Goal: Information Seeking & Learning: Find specific page/section

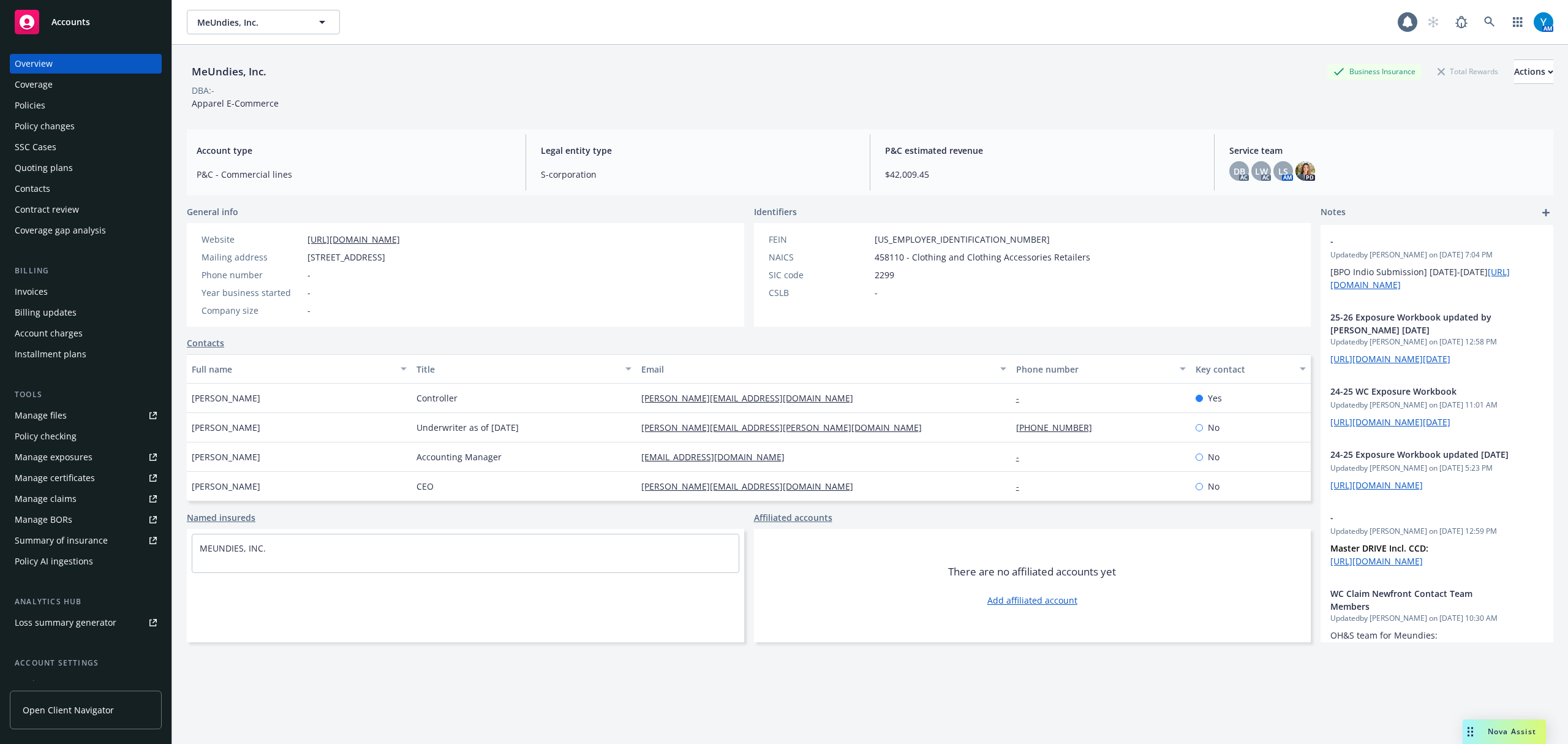
drag, startPoint x: 528, startPoint y: 71, endPoint x: 567, endPoint y: 81, distance: 40.3
click at [528, 70] on div "MeUndies, Inc. Business Insurance Total Rewards Actions" at bounding box center [870, 71] width 1367 height 24
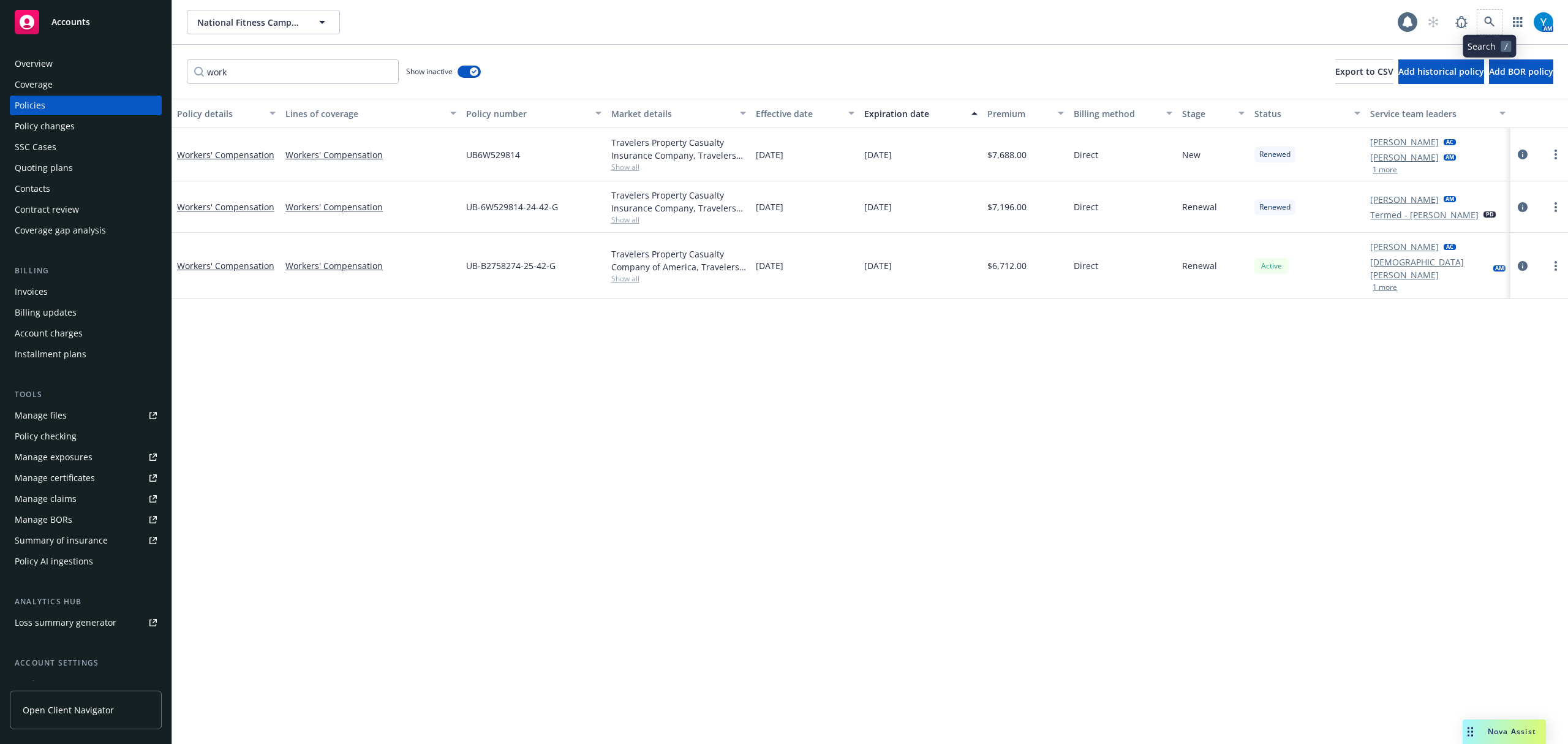
click at [1486, 15] on span at bounding box center [1489, 22] width 24 height 24
click at [1488, 21] on icon at bounding box center [1490, 22] width 11 height 11
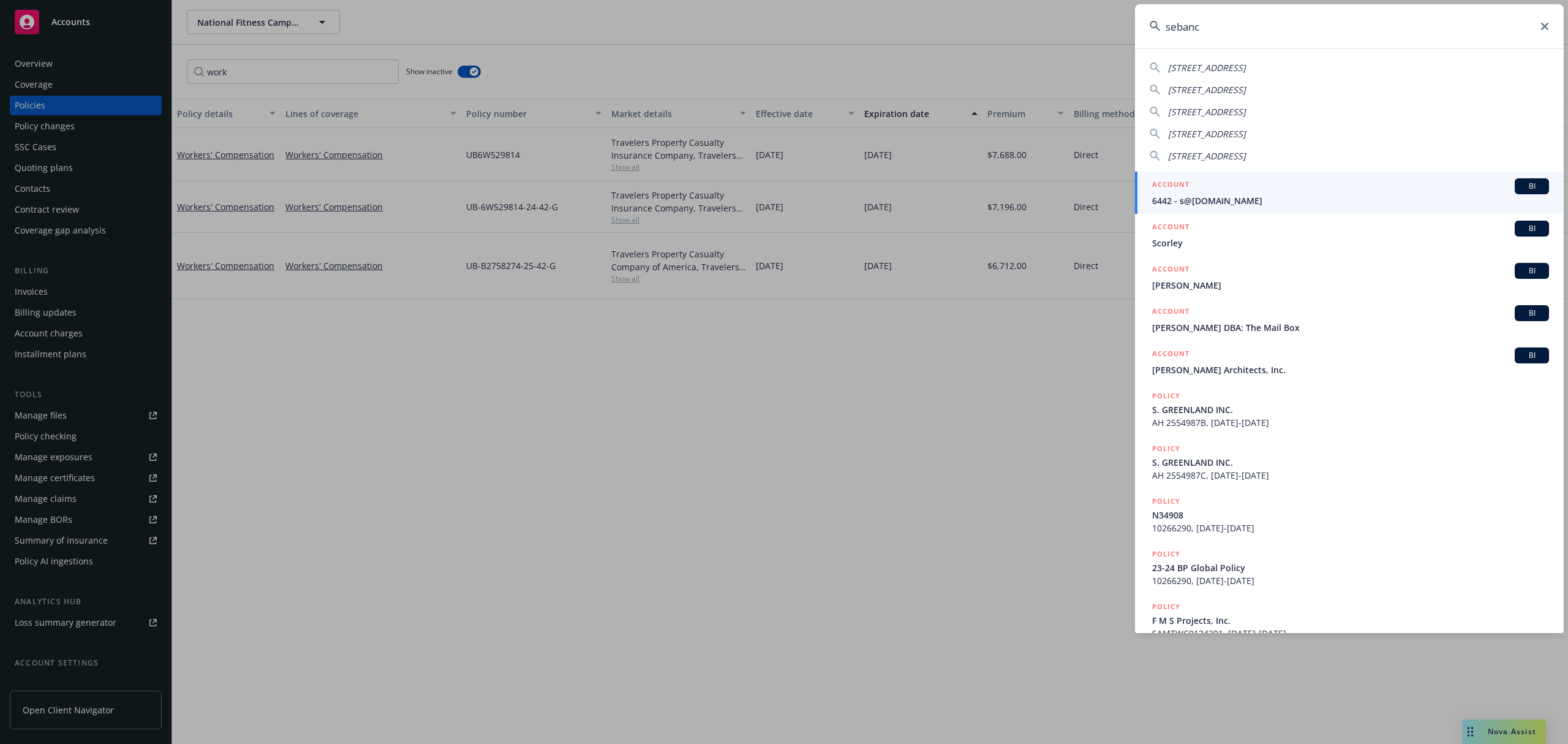
type input "sebanc"
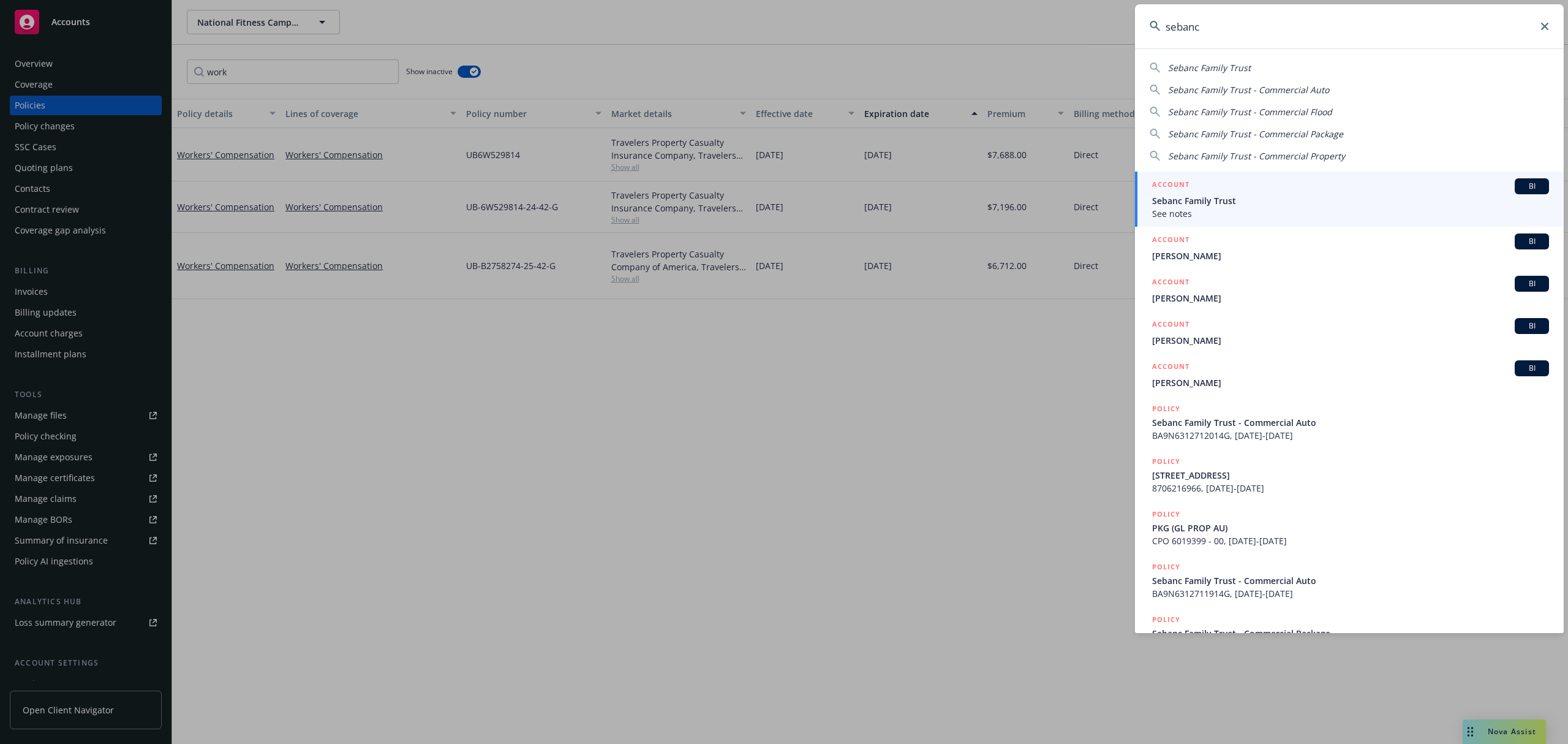
click at [1246, 217] on span "See notes" at bounding box center [1351, 213] width 397 height 13
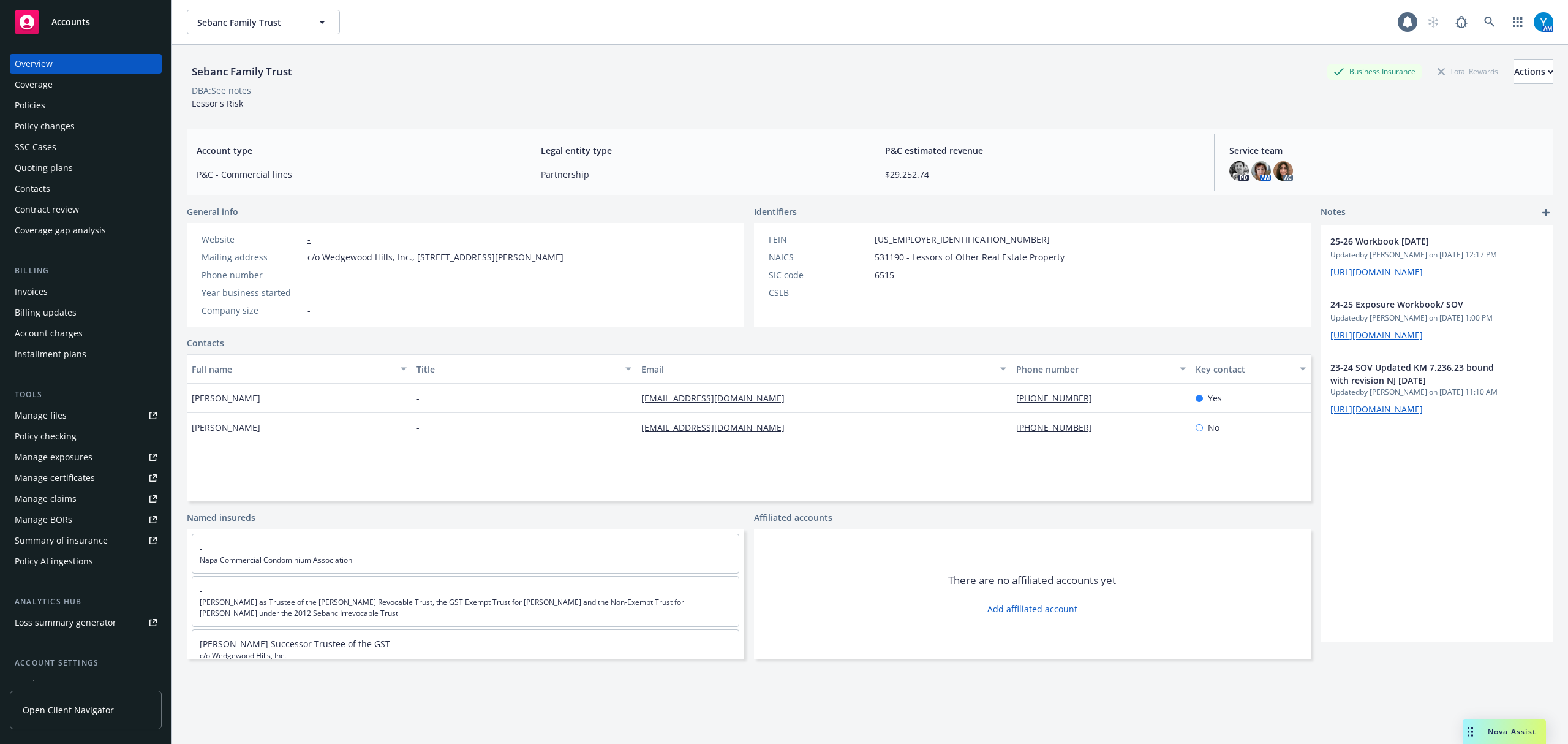
click at [60, 287] on div "Invoices" at bounding box center [85, 292] width 142 height 20
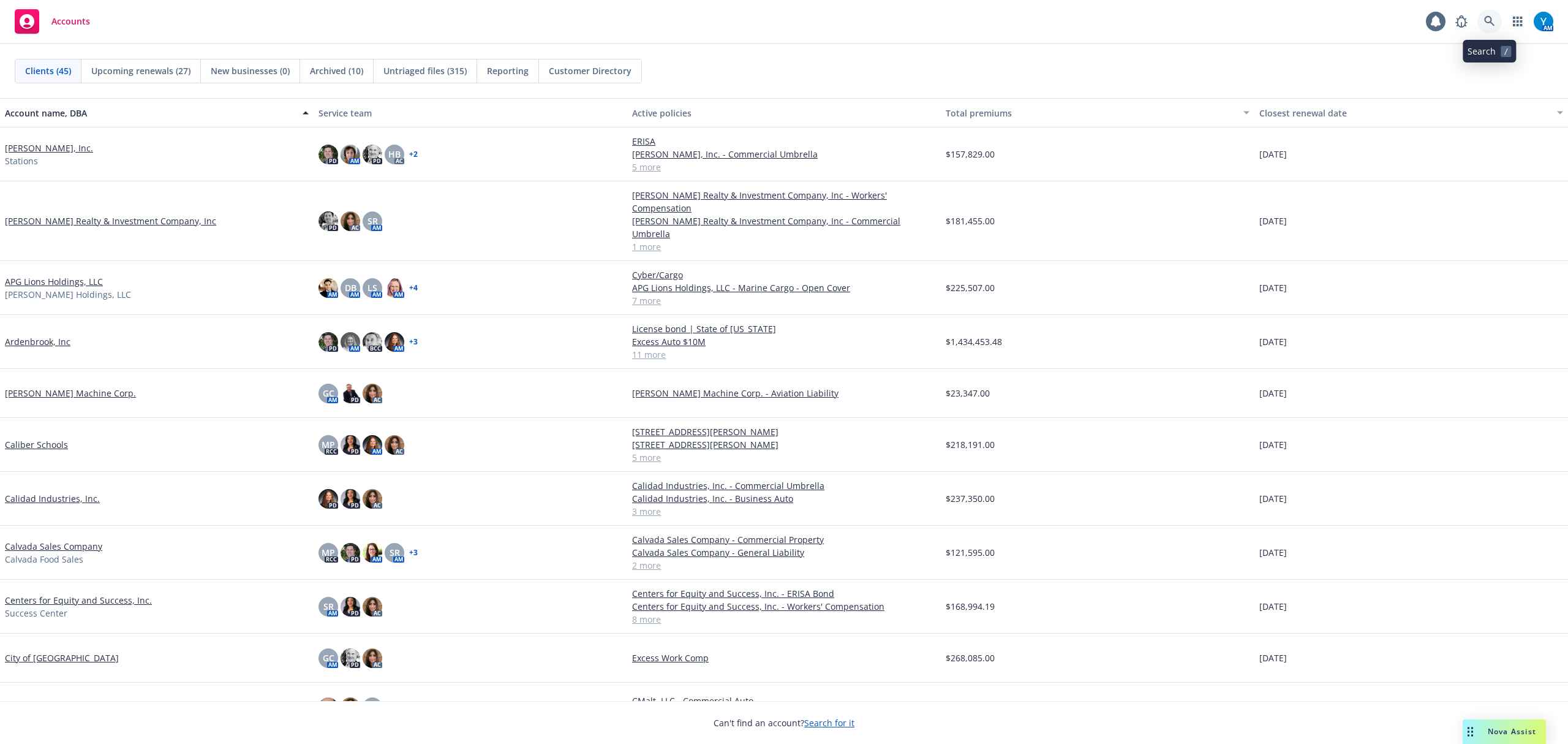
click at [813, 18] on icon at bounding box center [1490, 21] width 11 height 11
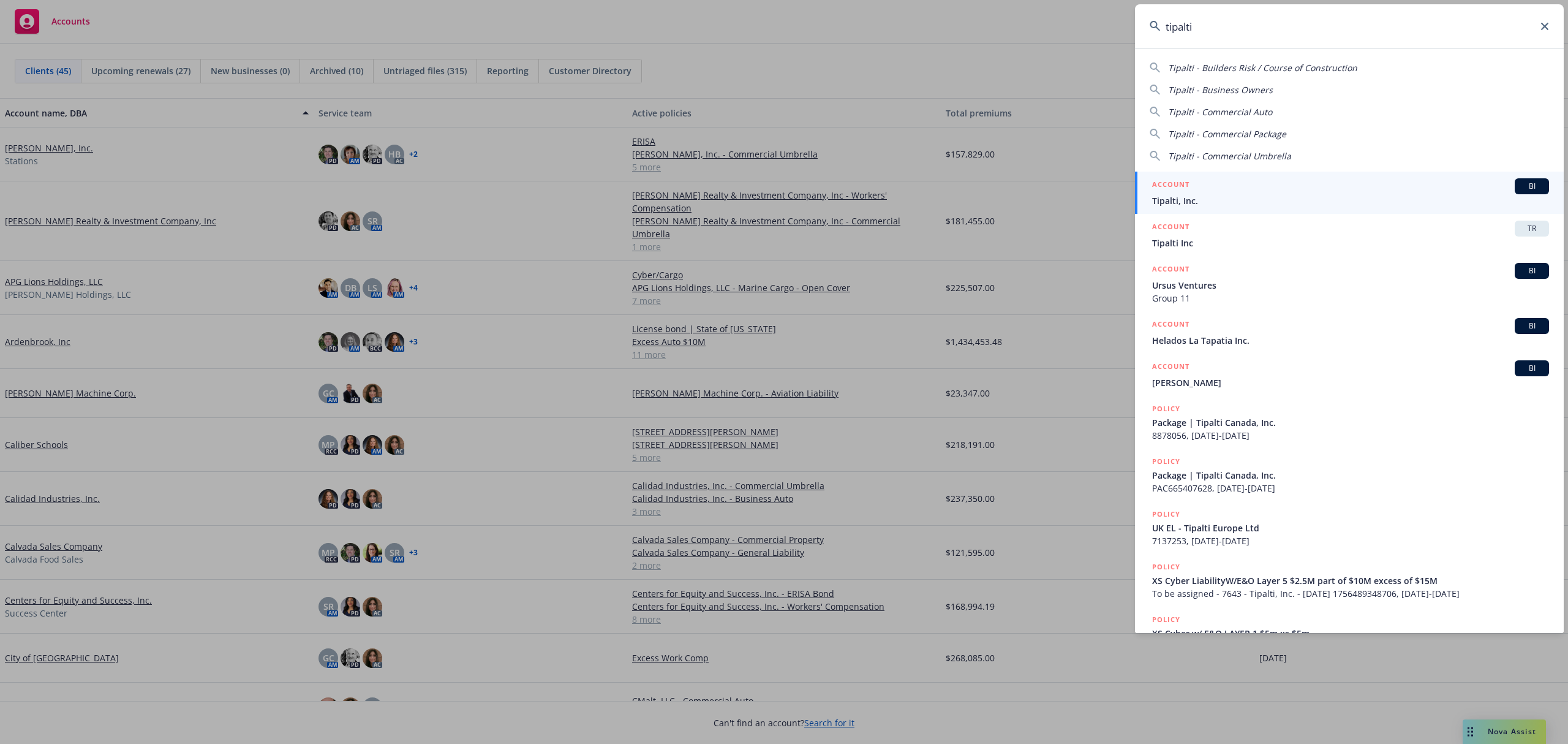
type input "tipalti"
click at [813, 194] on span "Tipalti, Inc." at bounding box center [1351, 200] width 397 height 13
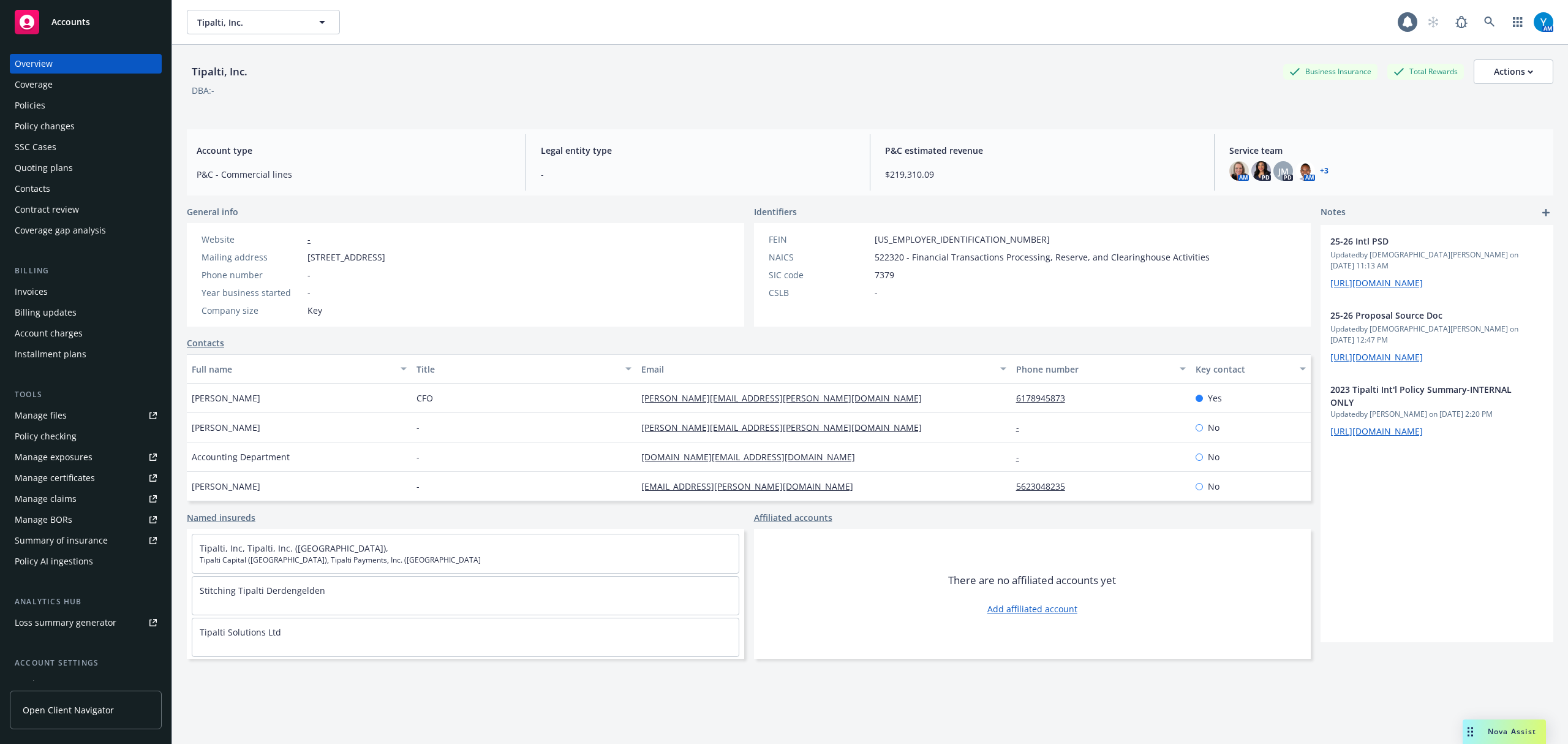
click at [48, 293] on div "Invoices" at bounding box center [85, 292] width 142 height 20
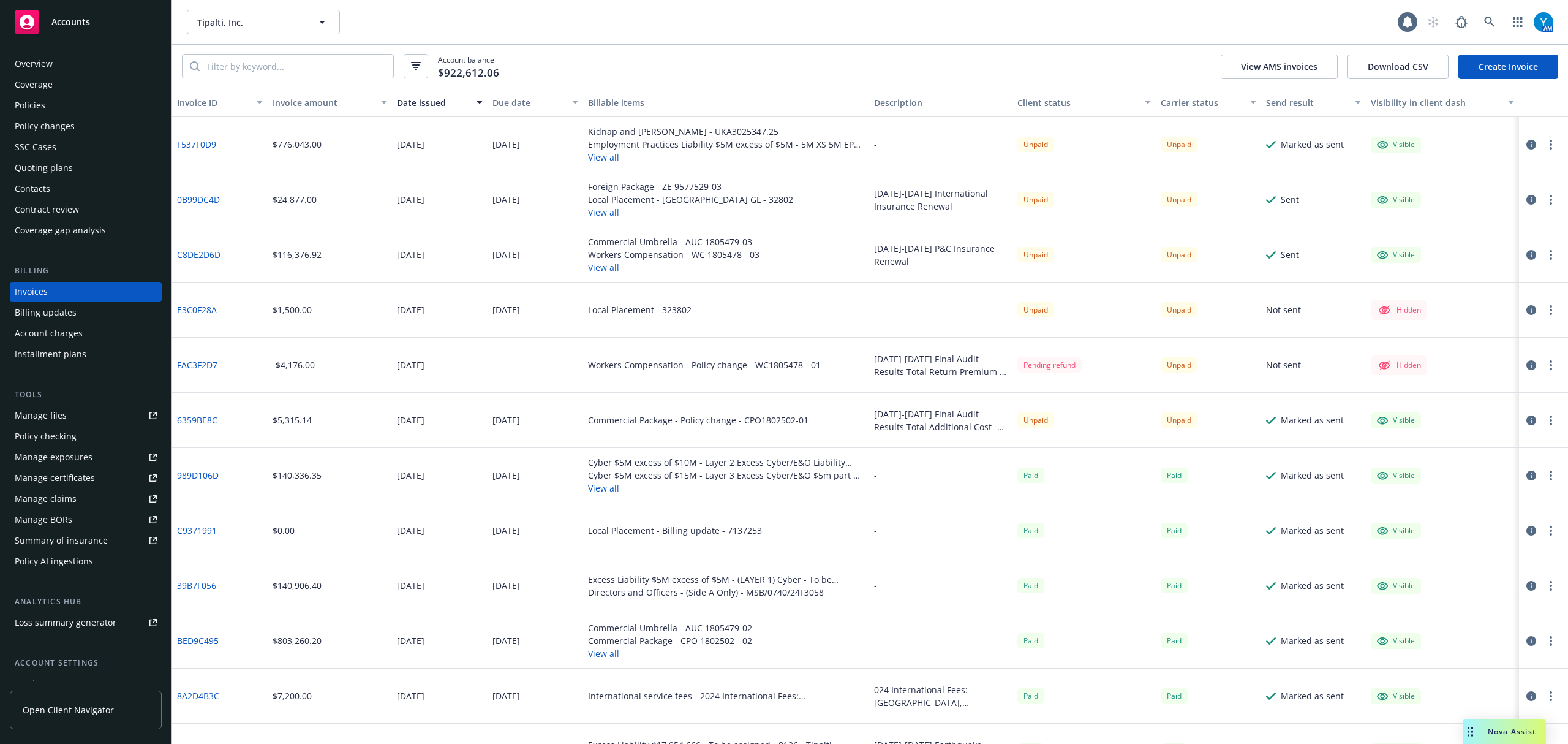
click at [42, 101] on div "Policies" at bounding box center [30, 105] width 30 height 20
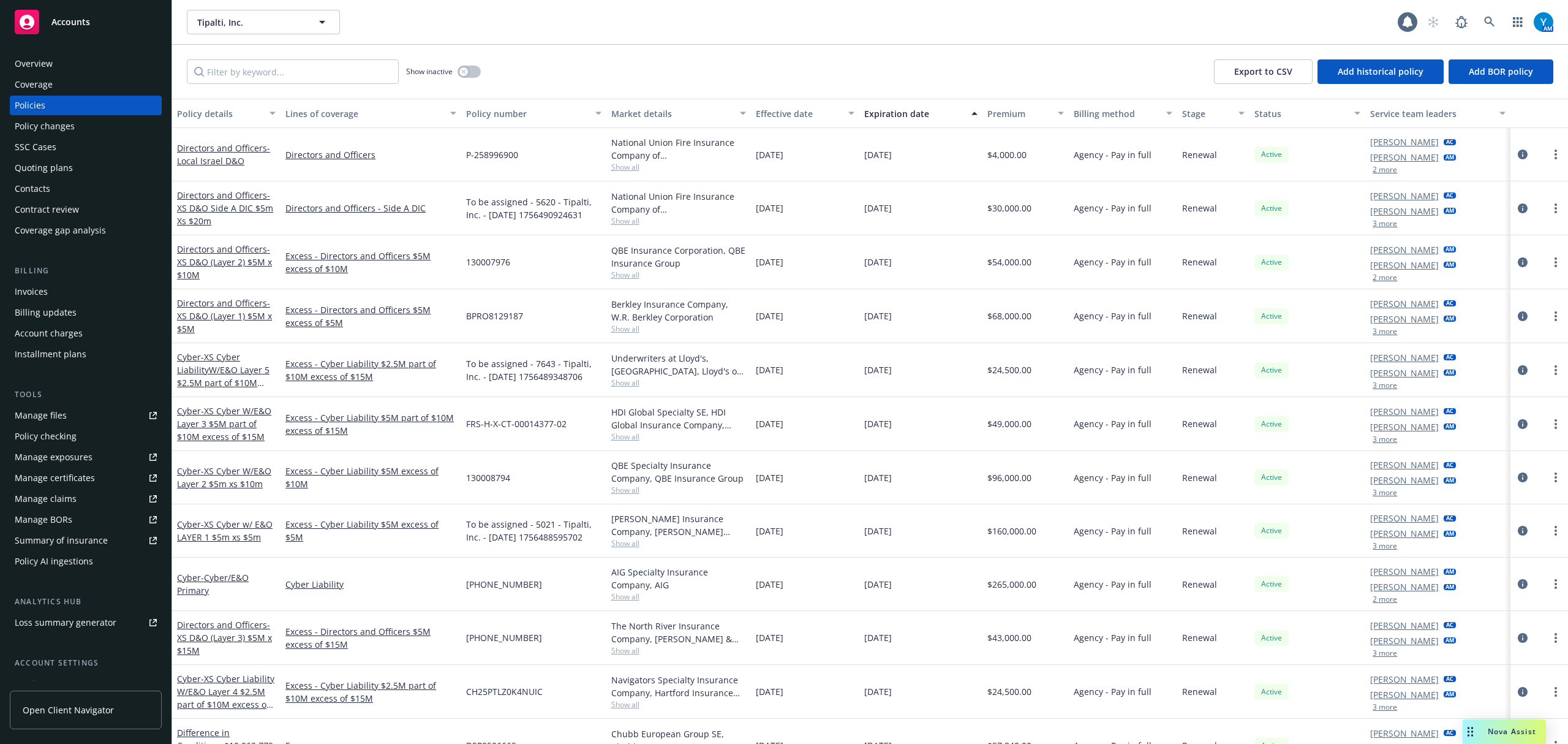
click at [813, 371] on div "Santosh Dongol AC Pat Mcchrystal AM 3 more" at bounding box center [1438, 369] width 144 height 54
click at [813, 371] on button "3 more" at bounding box center [1385, 385] width 24 height 7
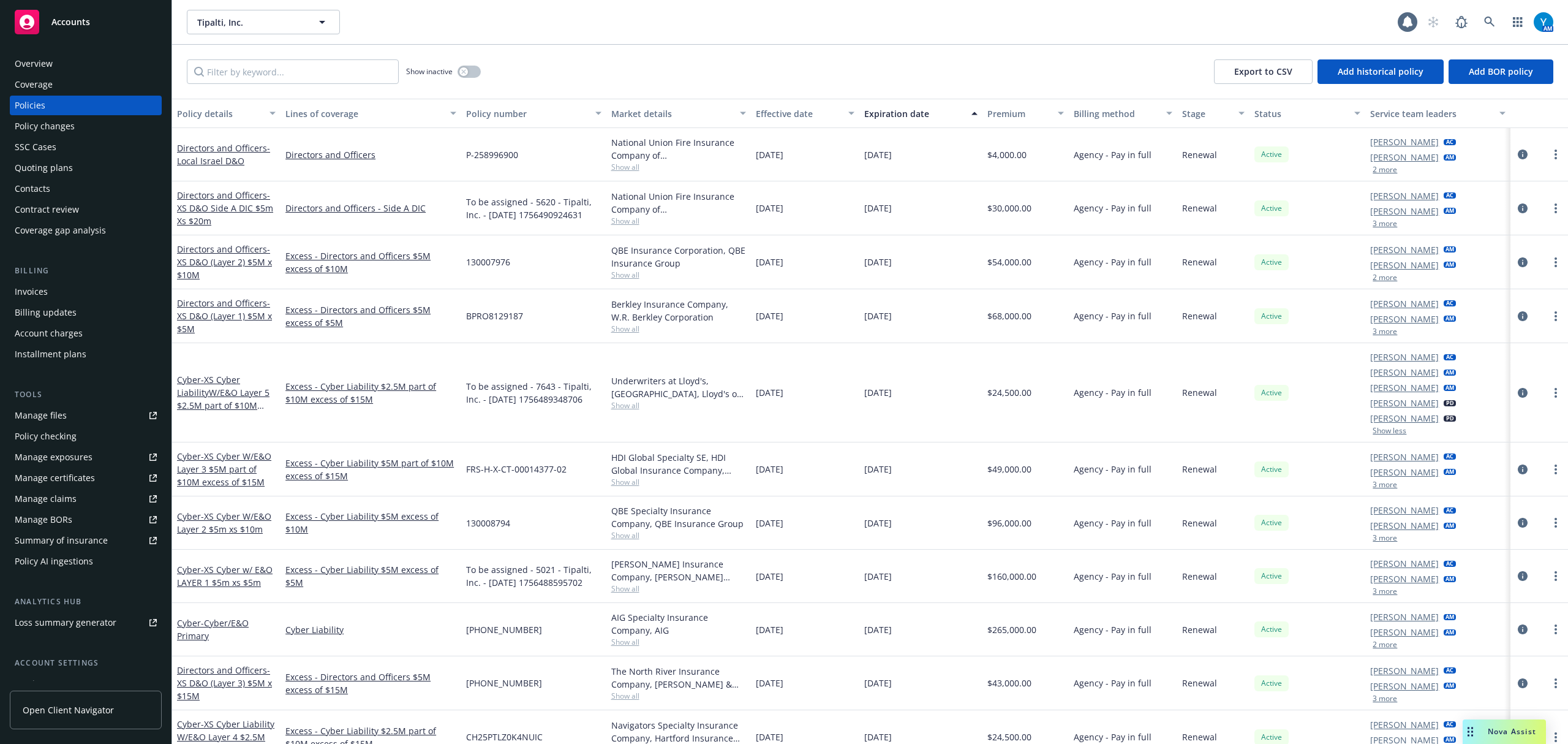
click at [62, 288] on div "Invoices" at bounding box center [85, 292] width 142 height 20
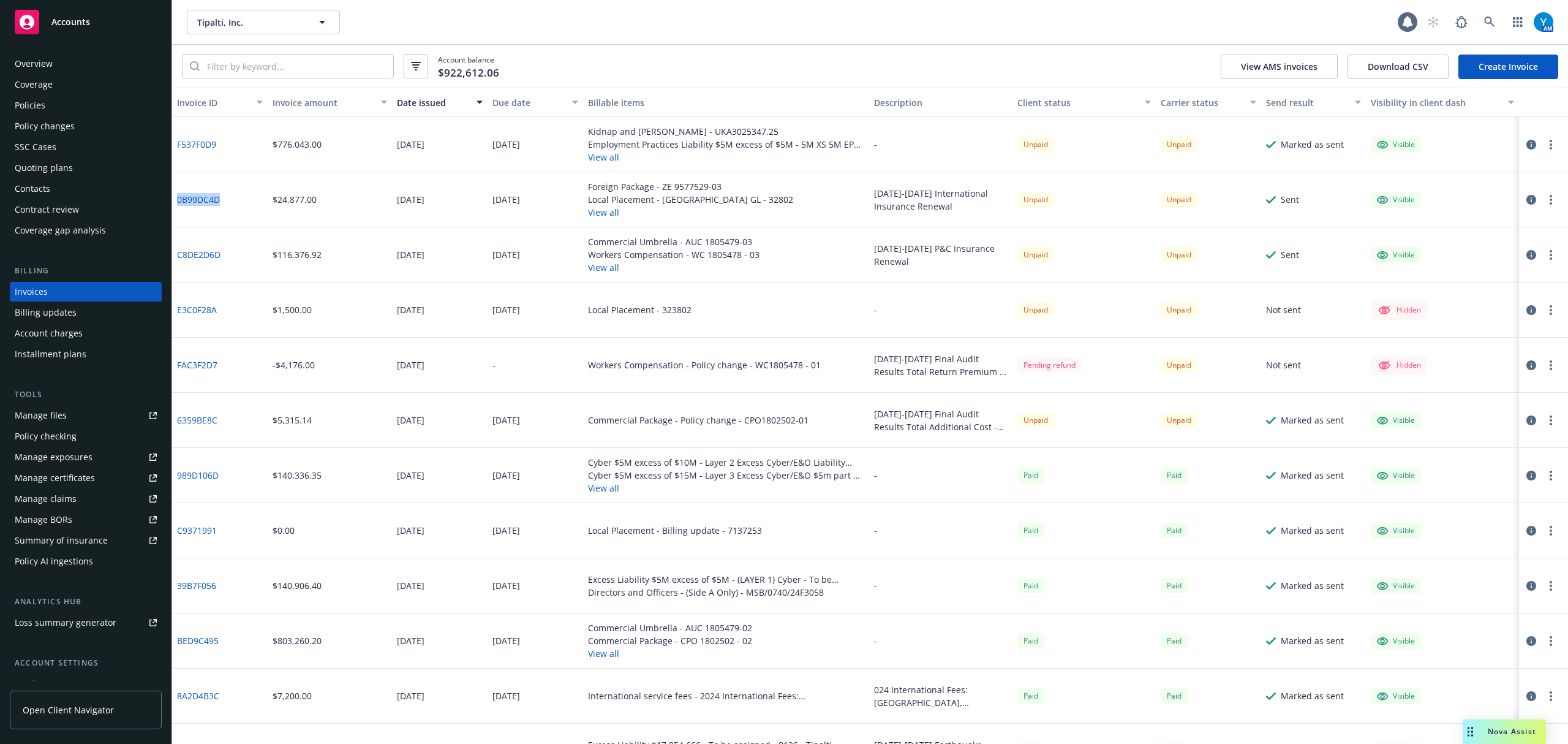
drag, startPoint x: 223, startPoint y: 201, endPoint x: 177, endPoint y: 202, distance: 46.0
click at [177, 202] on div "0B99DC4D" at bounding box center [220, 199] width 95 height 55
copy link "0B99DC4D"
click at [813, 18] on icon at bounding box center [1490, 22] width 11 height 11
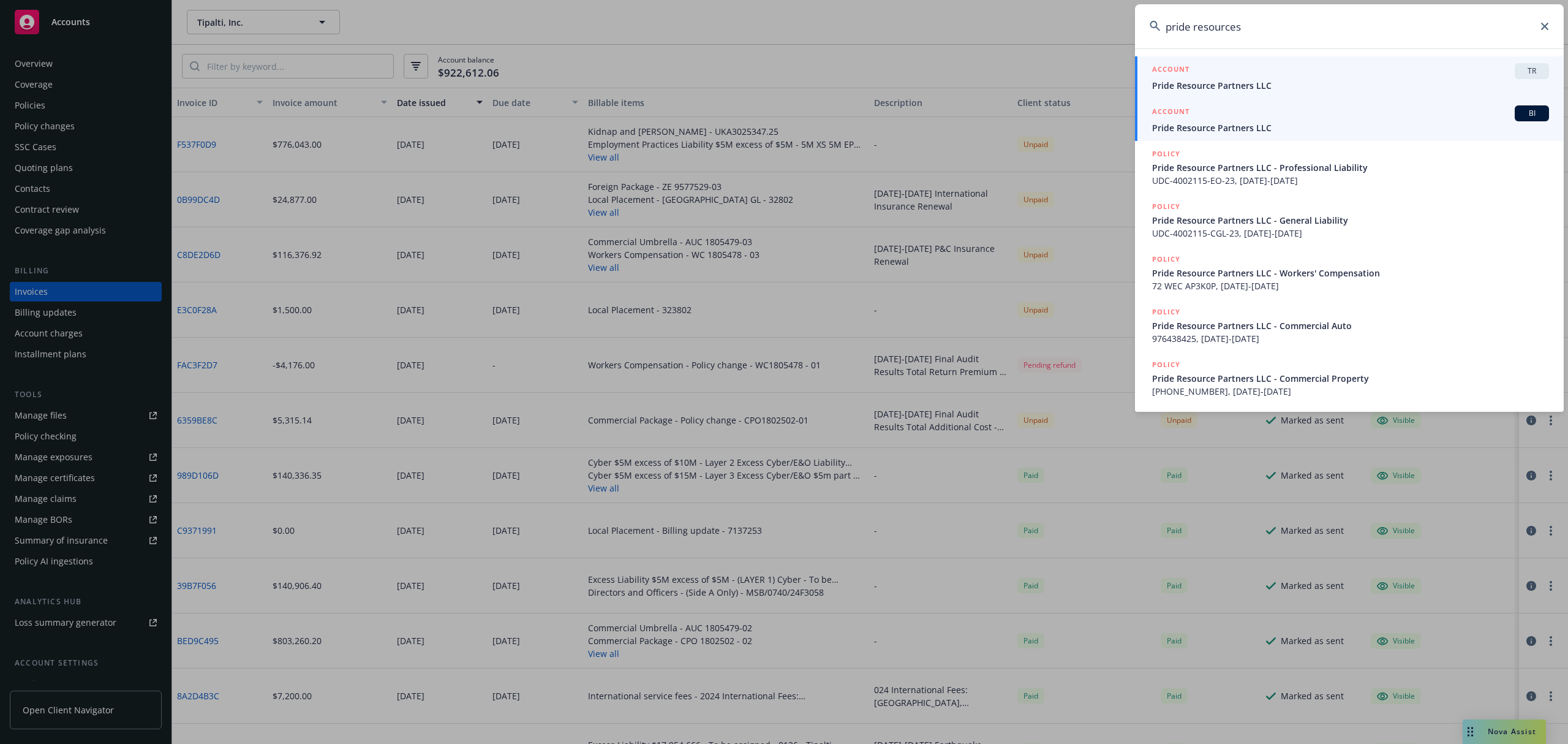
type input "pride resources"
click at [813, 125] on span "Pride Resource Partners LLC" at bounding box center [1351, 127] width 397 height 13
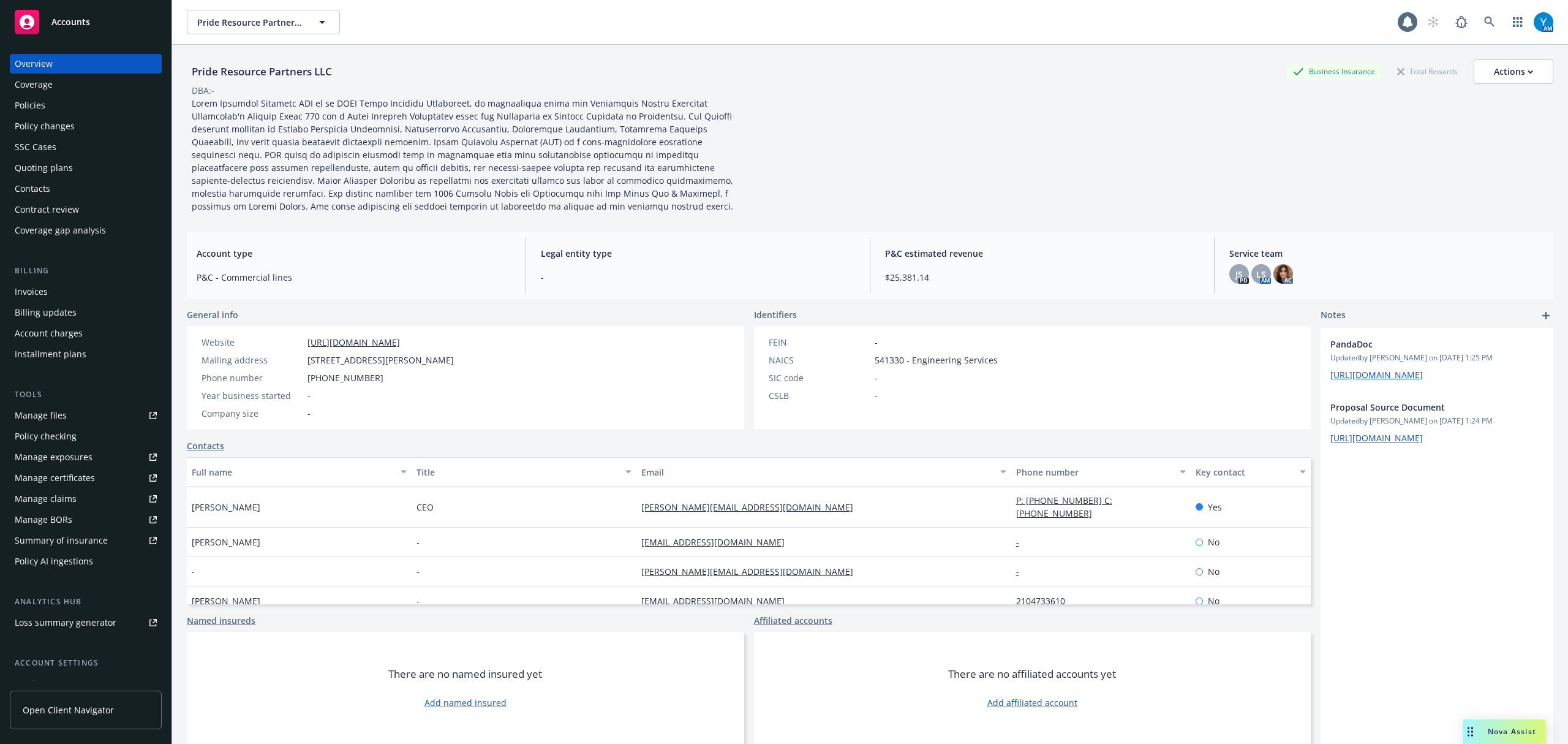
click at [40, 113] on div "Policies" at bounding box center [30, 105] width 30 height 20
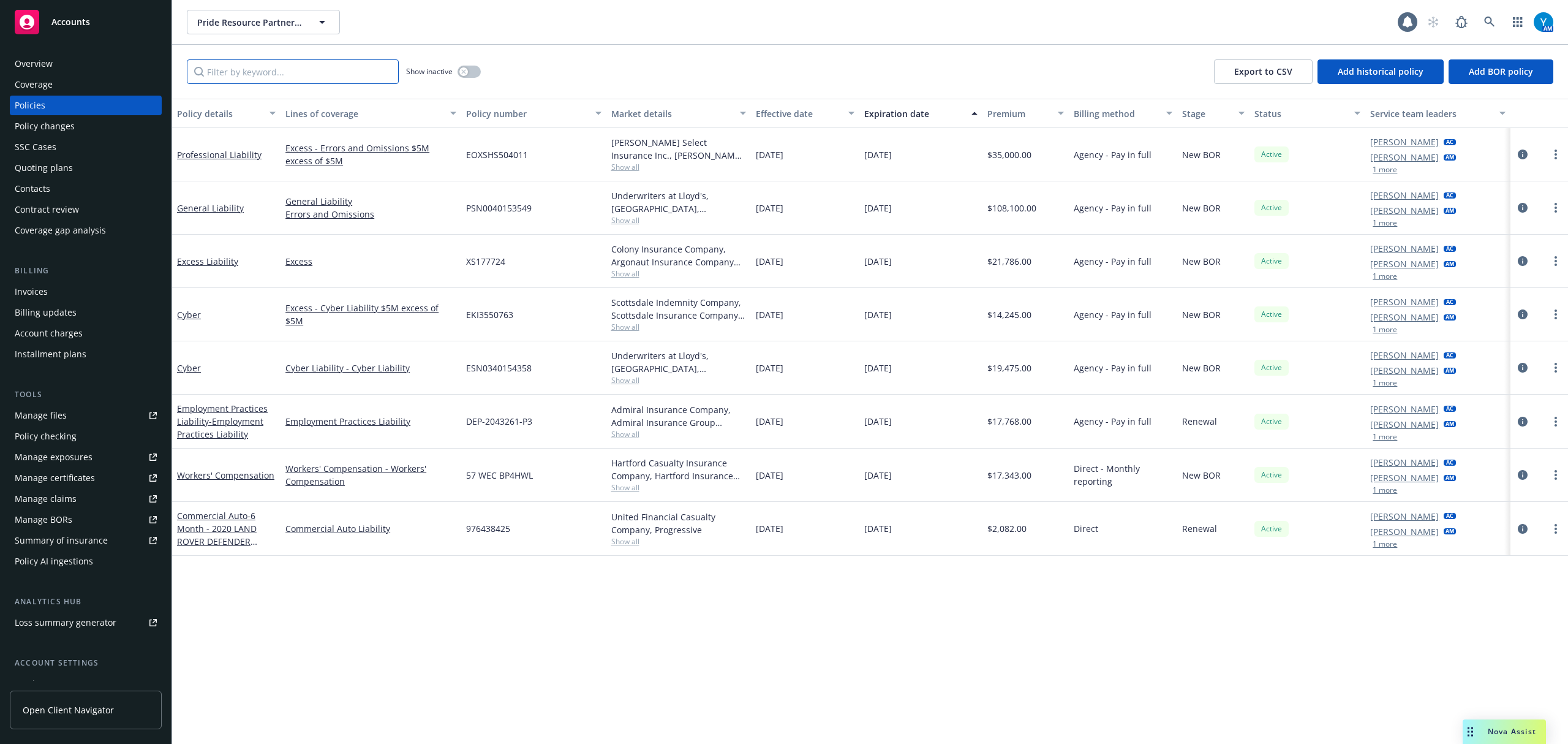
click at [273, 79] on input "Filter by keyword..." at bounding box center [293, 71] width 212 height 24
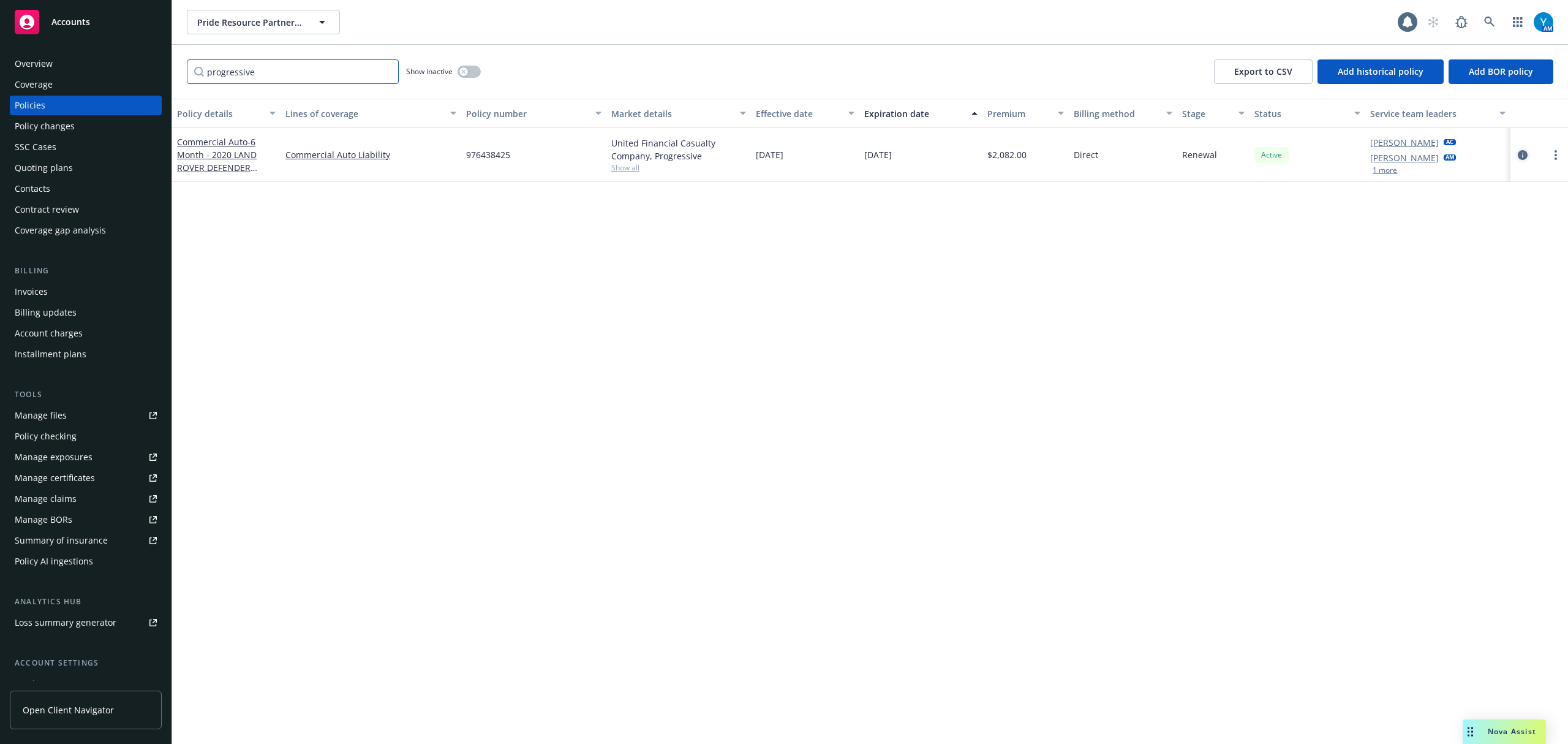
type input "progressive"
click at [813, 154] on icon "circleInformation" at bounding box center [1523, 155] width 10 height 10
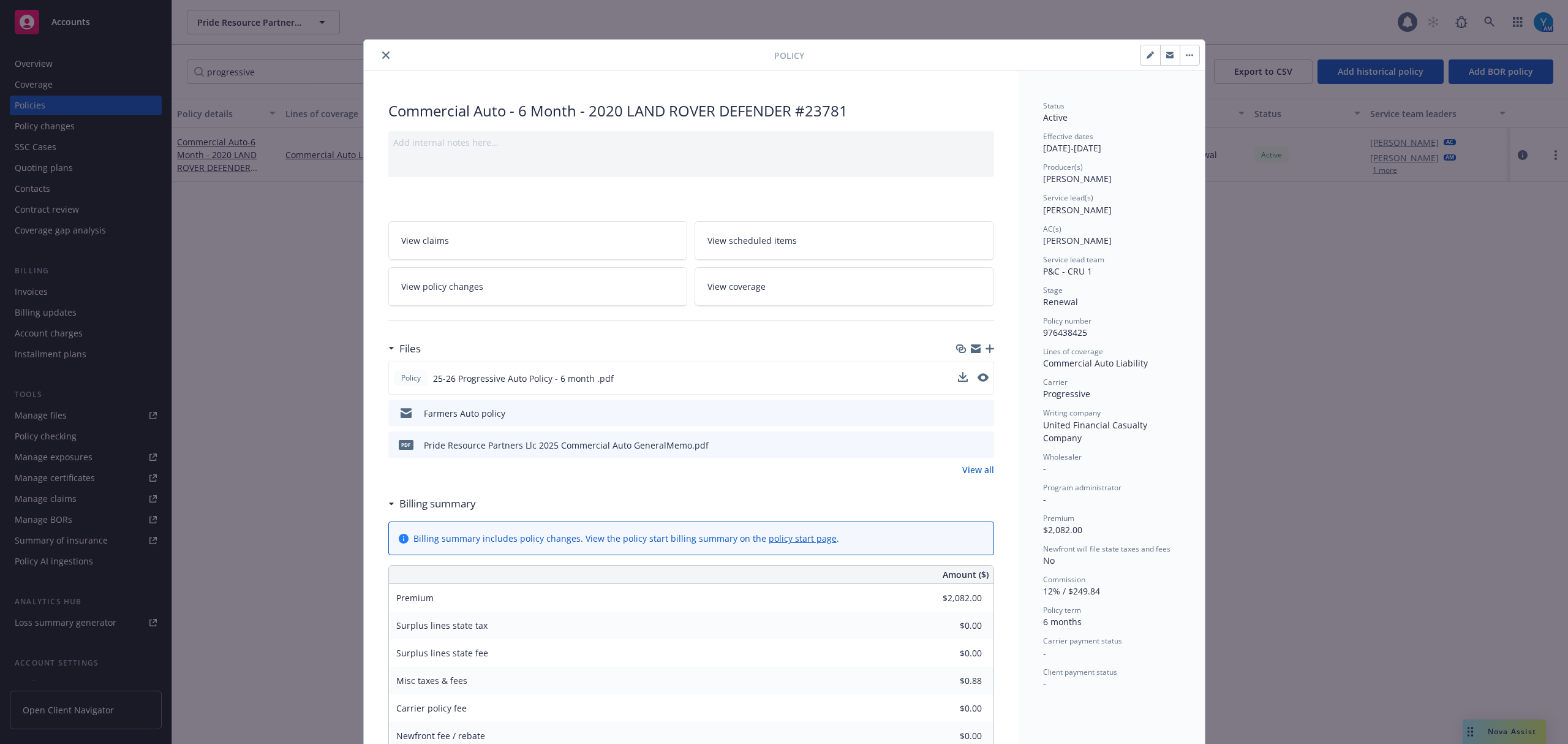
click at [813, 371] on button at bounding box center [983, 378] width 11 height 13
click at [813, 371] on div "Policy 25-26 Progressive Auto Policy - 6 month .pdf" at bounding box center [691, 378] width 606 height 33
click at [813, 371] on icon "preview file" at bounding box center [982, 377] width 11 height 9
click at [379, 50] on button "close" at bounding box center [386, 55] width 15 height 15
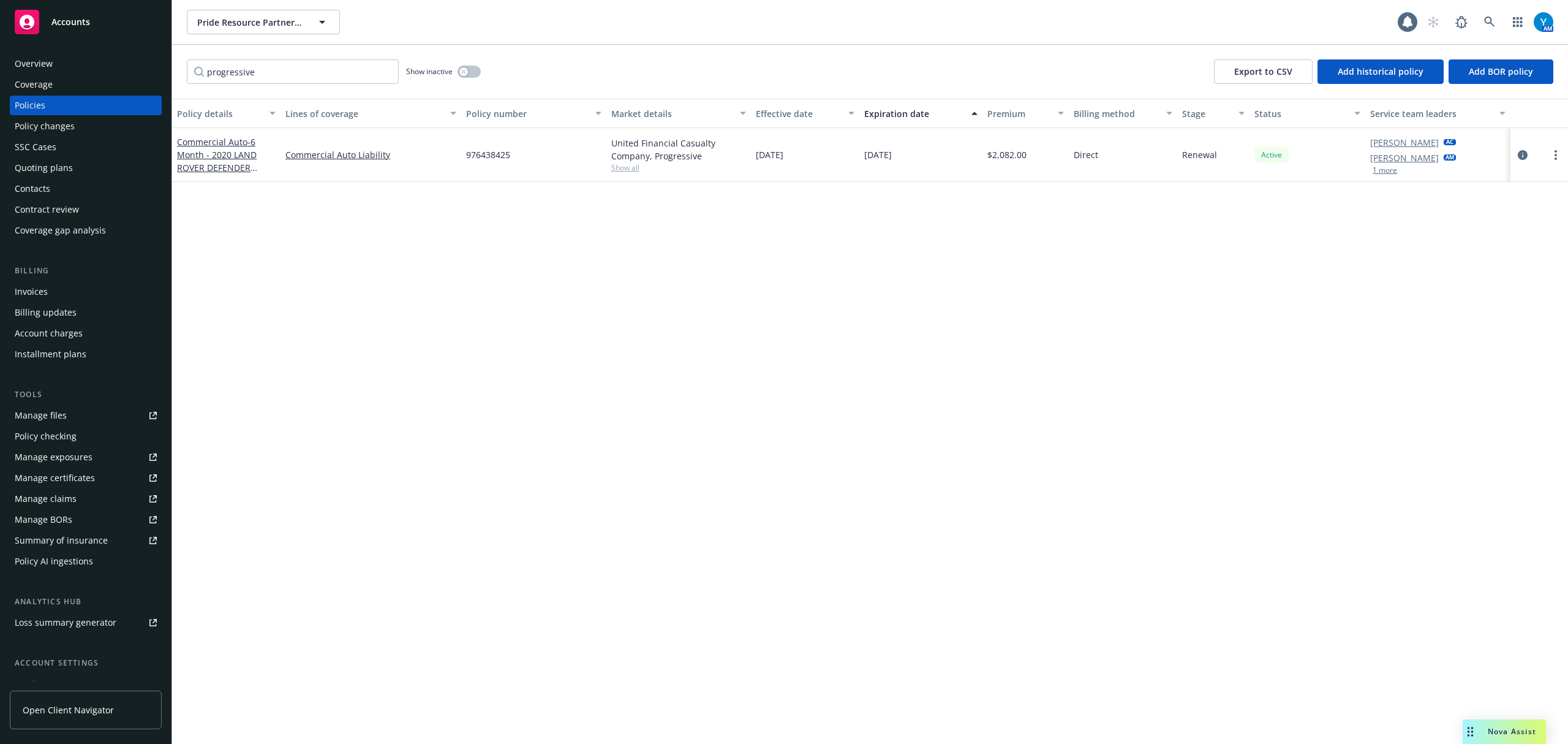
click at [42, 62] on div "Overview" at bounding box center [33, 64] width 38 height 20
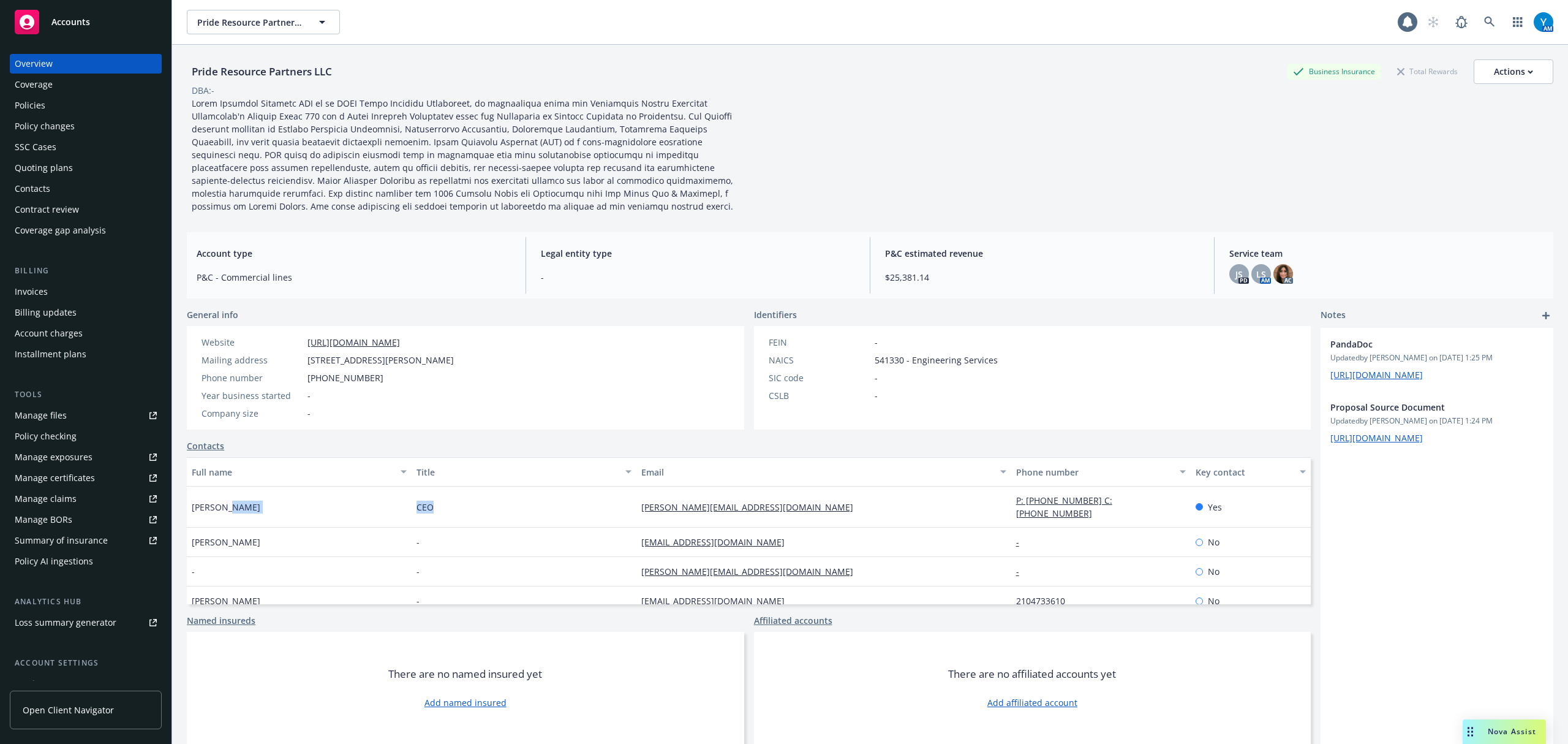
drag, startPoint x: 457, startPoint y: 498, endPoint x: 553, endPoint y: 498, distance: 96.0
click at [413, 371] on div "CEO" at bounding box center [524, 507] width 225 height 41
click at [68, 371] on div "Manage exposures" at bounding box center [54, 457] width 78 height 20
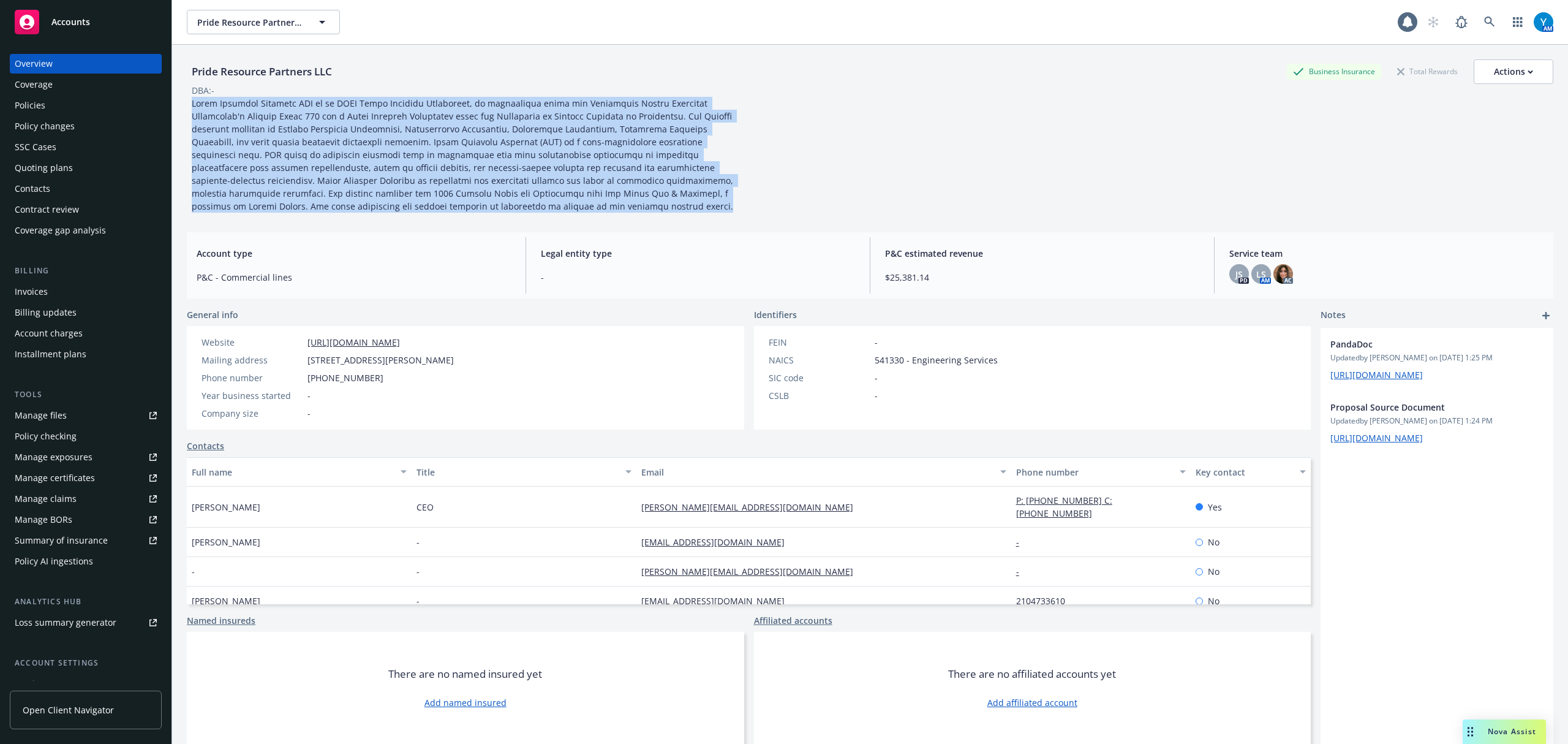
drag, startPoint x: 189, startPoint y: 99, endPoint x: 737, endPoint y: 226, distance: 562.5
click at [737, 226] on div "Pride Resource Partners LLC Business Insurance Total Rewards Actions DBA: - Acc…" at bounding box center [870, 409] width 1367 height 729
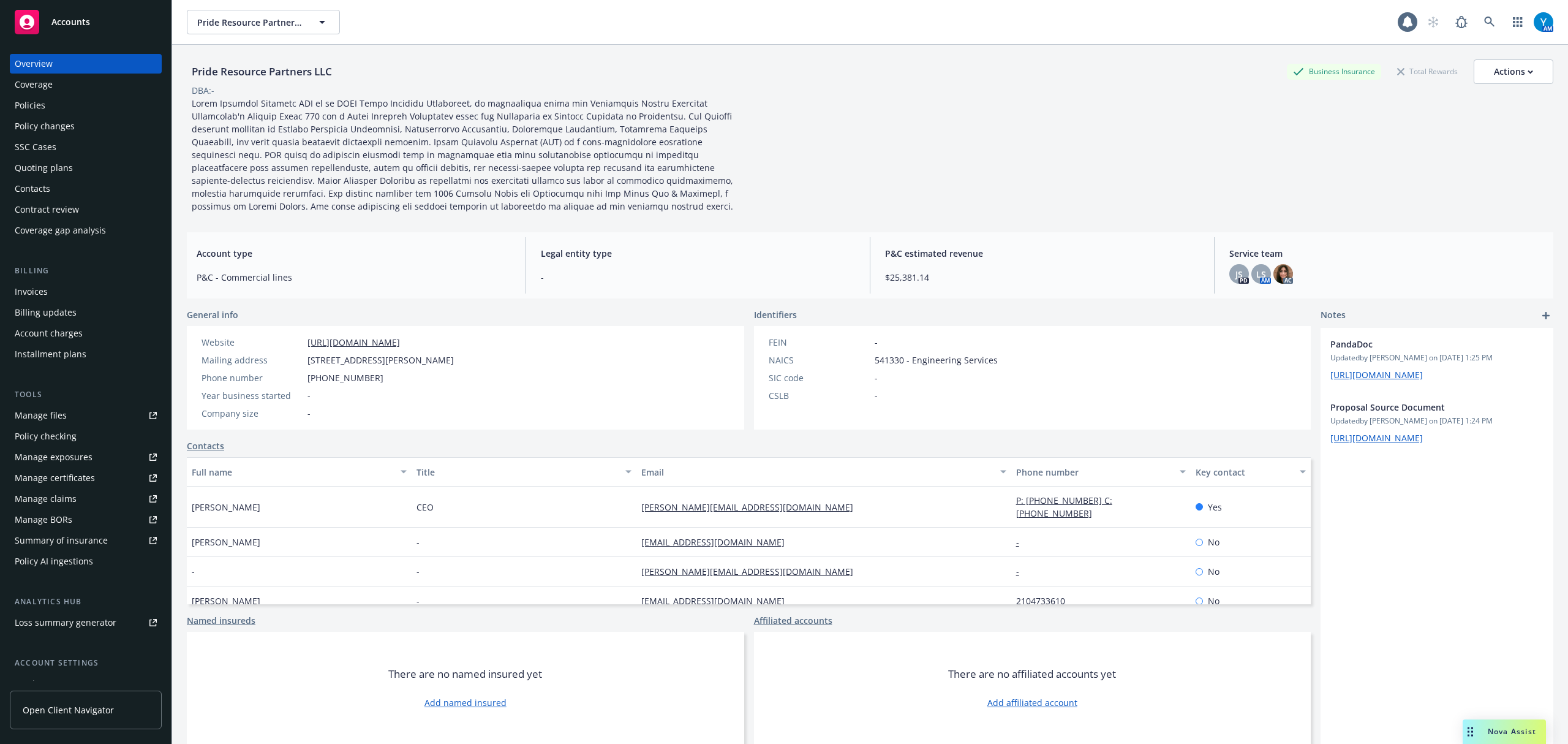
click at [813, 160] on div "Pride Resource Partners LLC Business Insurance Total Rewards Actions DBA: -" at bounding box center [870, 136] width 1367 height 153
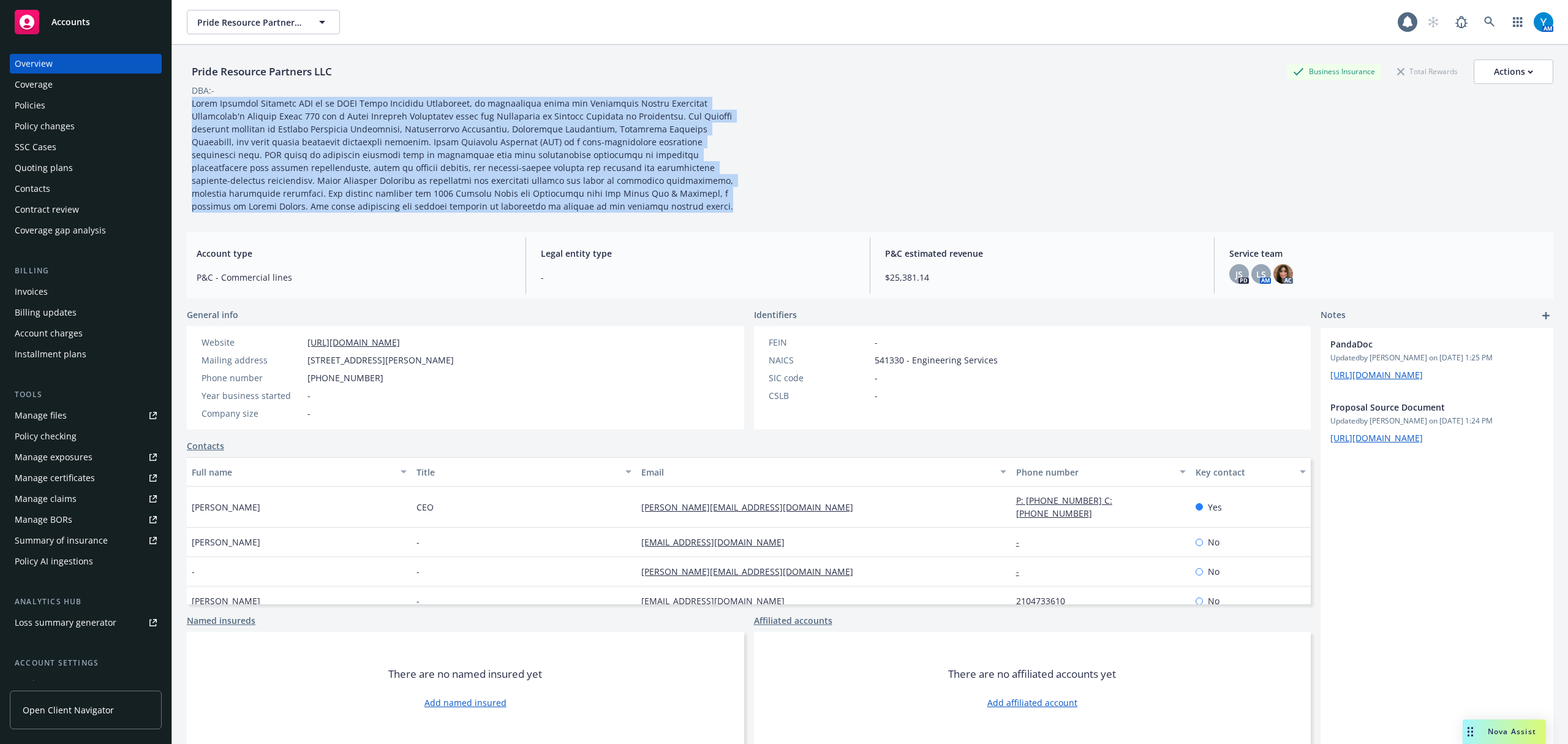
drag, startPoint x: 193, startPoint y: 103, endPoint x: 755, endPoint y: 175, distance: 566.6
click at [755, 175] on div "Pride Resource Partners LLC Business Insurance Total Rewards Actions DBA: -" at bounding box center [870, 136] width 1367 height 153
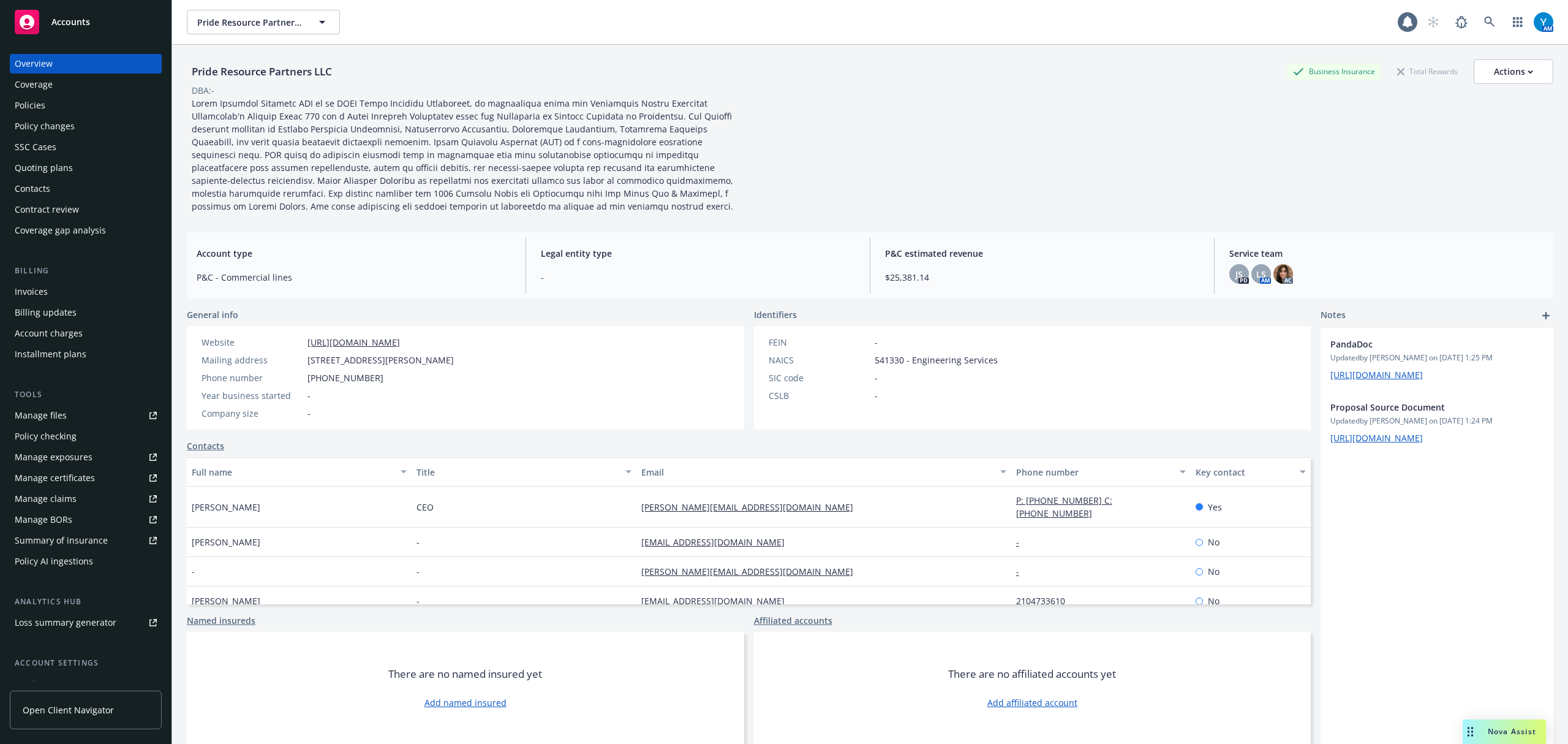
click at [813, 173] on div "Pride Resource Partners LLC Business Insurance Total Rewards Actions DBA: -" at bounding box center [870, 136] width 1367 height 153
drag, startPoint x: 320, startPoint y: 102, endPoint x: 959, endPoint y: 120, distance: 639.3
click at [664, 109] on div at bounding box center [462, 154] width 551 height 116
drag, startPoint x: 959, startPoint y: 120, endPoint x: 989, endPoint y: 125, distance: 30.4
click at [813, 120] on div "Pride Resource Partners LLC Business Insurance Total Rewards Actions DBA: -" at bounding box center [870, 136] width 1367 height 153
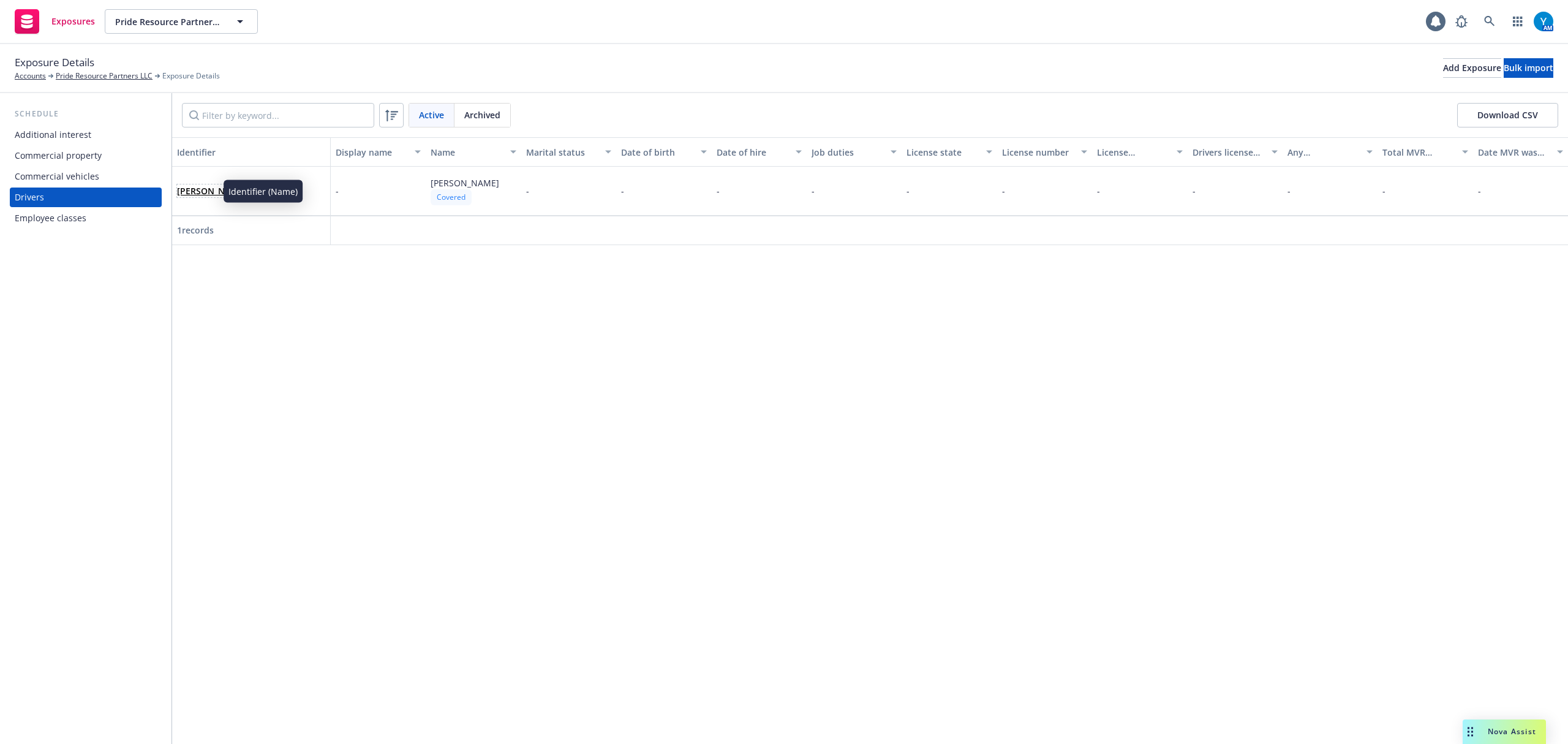
click at [196, 192] on link "[PERSON_NAME]" at bounding box center [211, 191] width 69 height 12
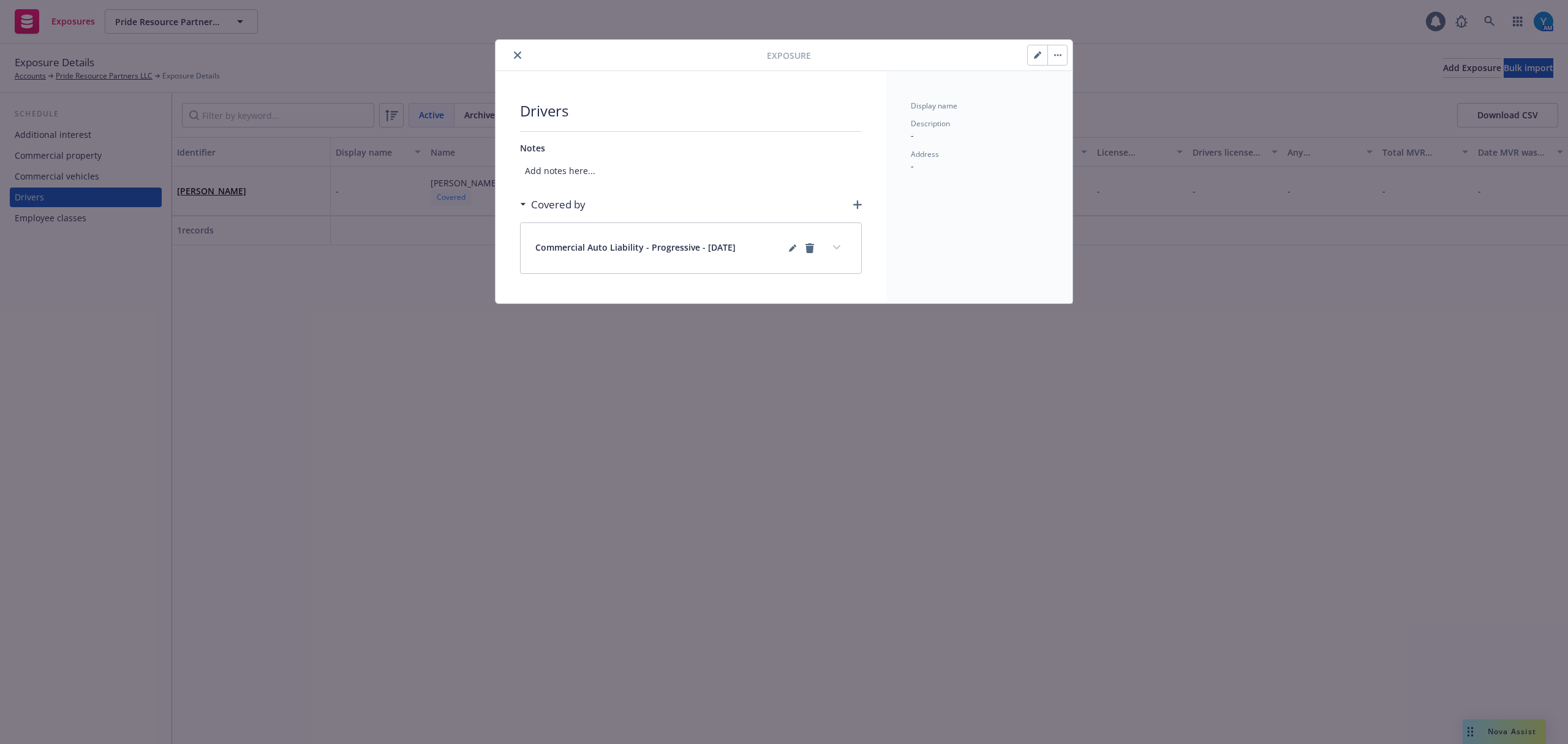
click at [518, 57] on icon "close" at bounding box center [518, 55] width 7 height 7
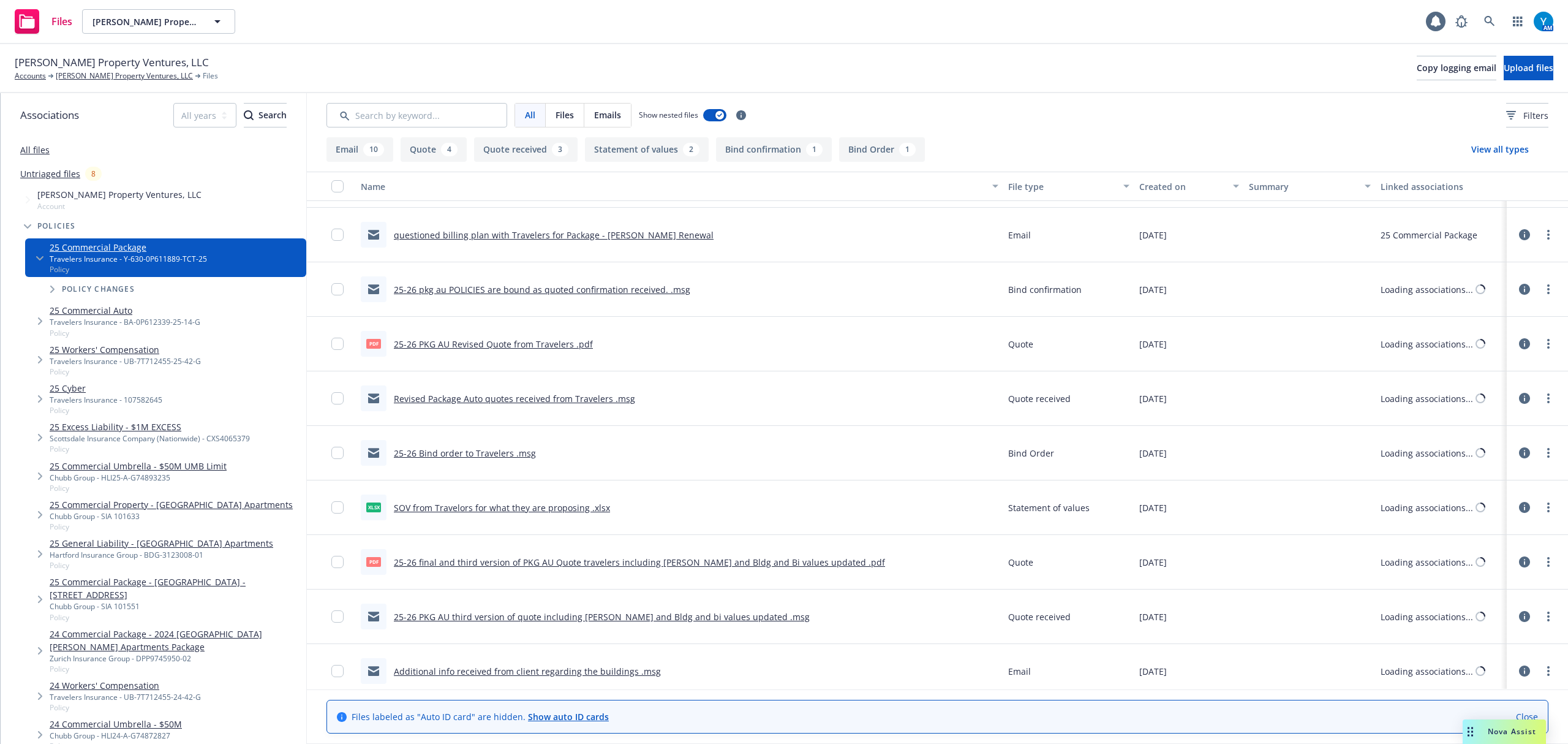
scroll to position [163, 0]
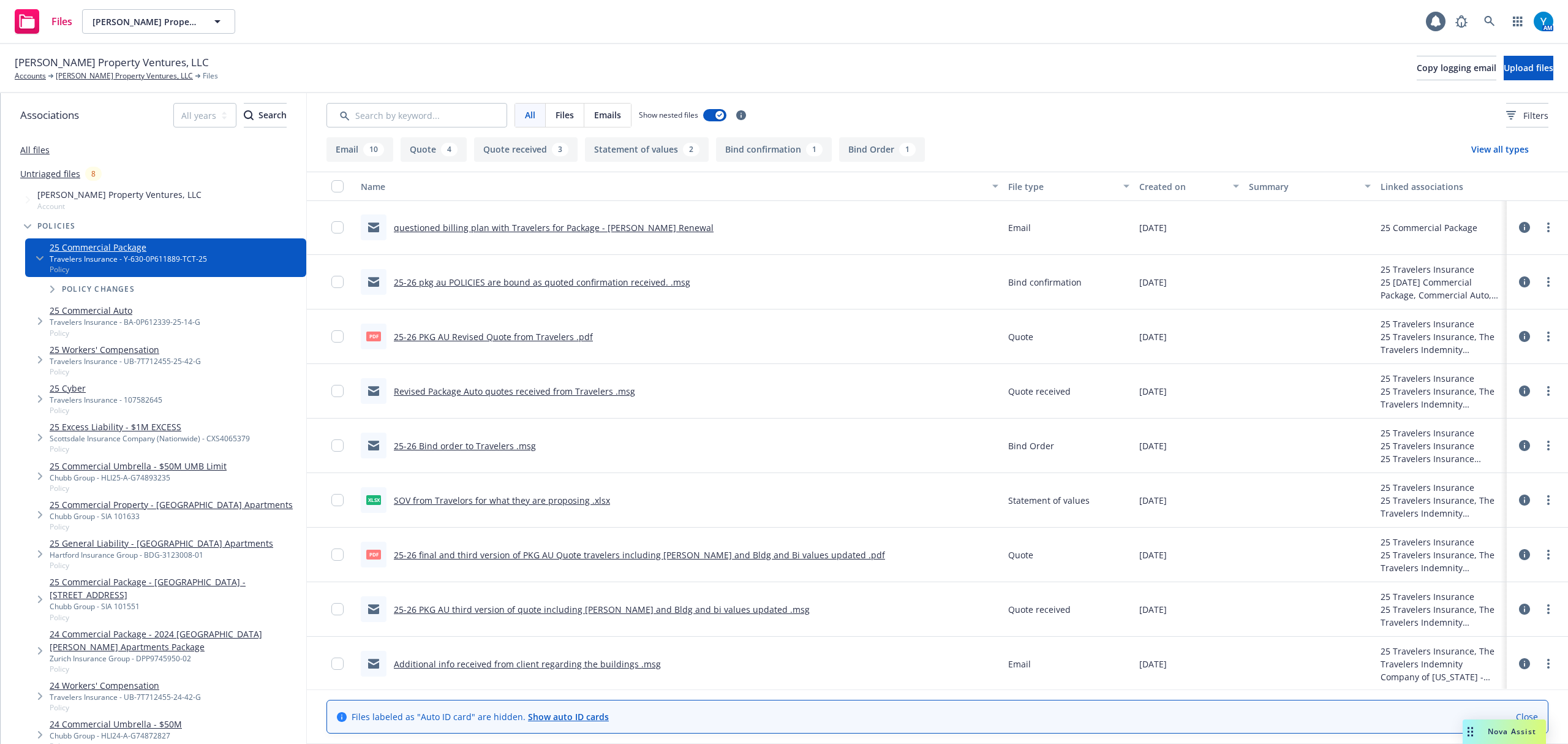
click at [729, 555] on link "25-26 final and third version of PKG AU Quote travelers including emerson and B…" at bounding box center [639, 555] width 491 height 12
click at [138, 77] on link "[PERSON_NAME] Property Ventures, LLC" at bounding box center [124, 75] width 137 height 11
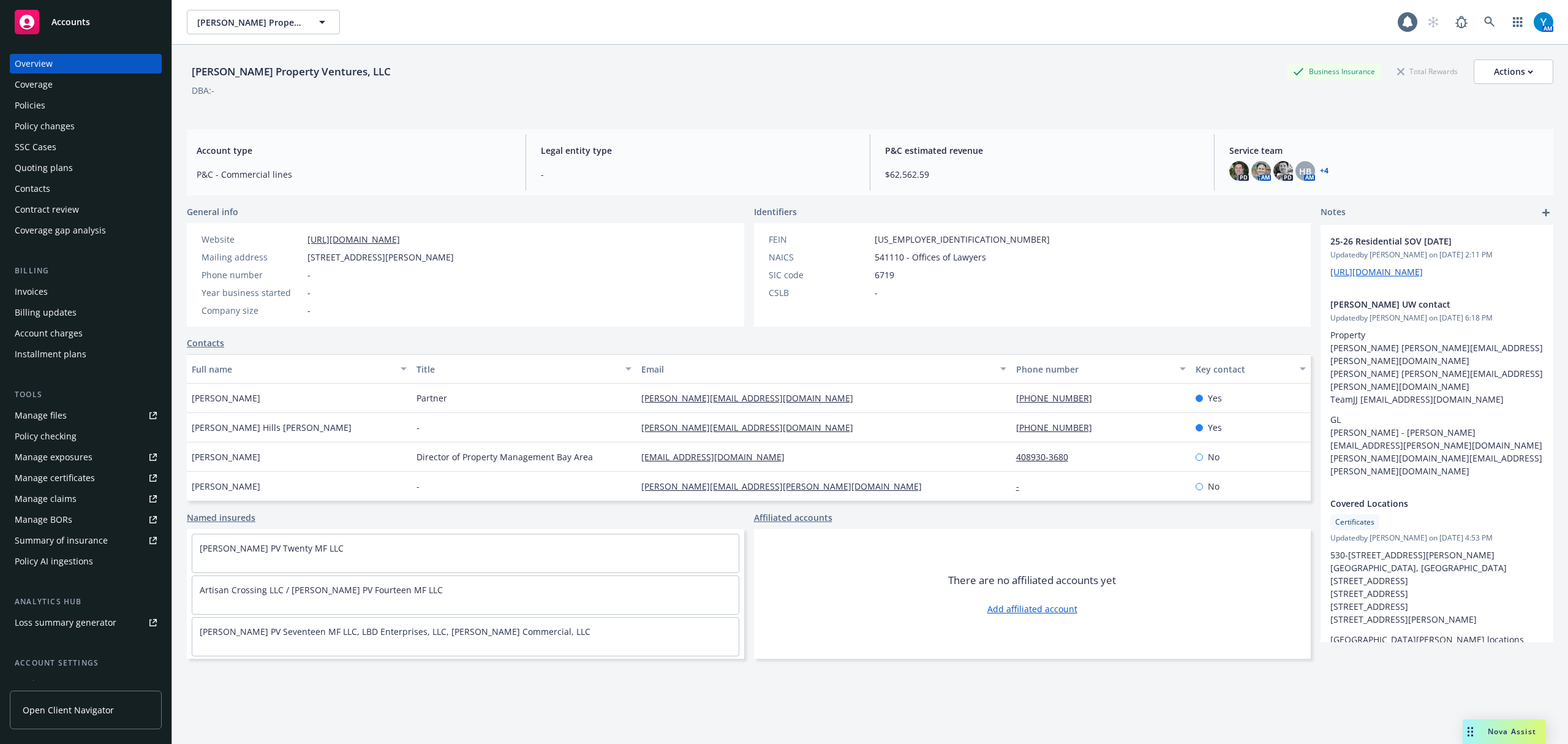
click at [77, 105] on div "Policies" at bounding box center [85, 105] width 142 height 20
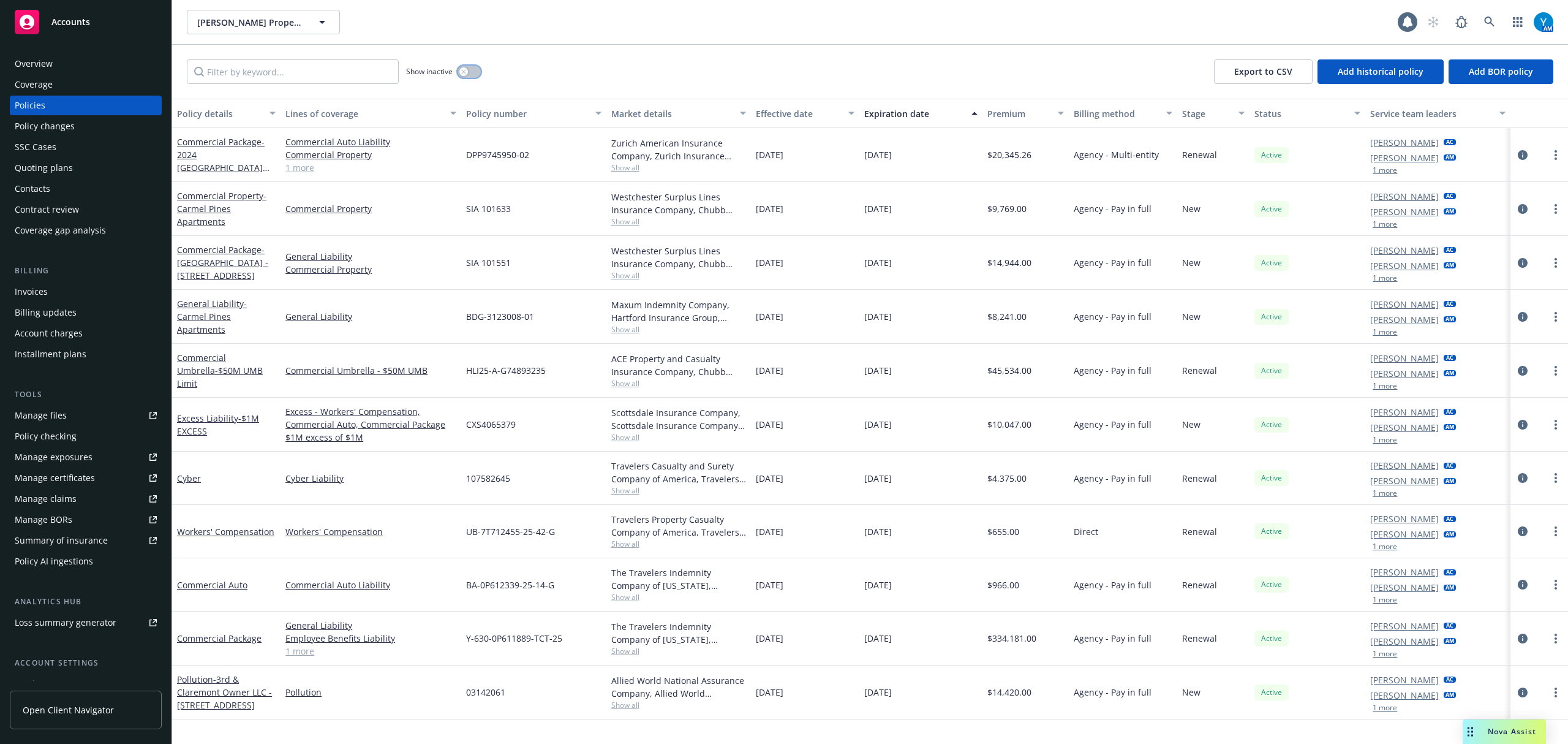
click at [473, 71] on button "button" at bounding box center [469, 71] width 23 height 13
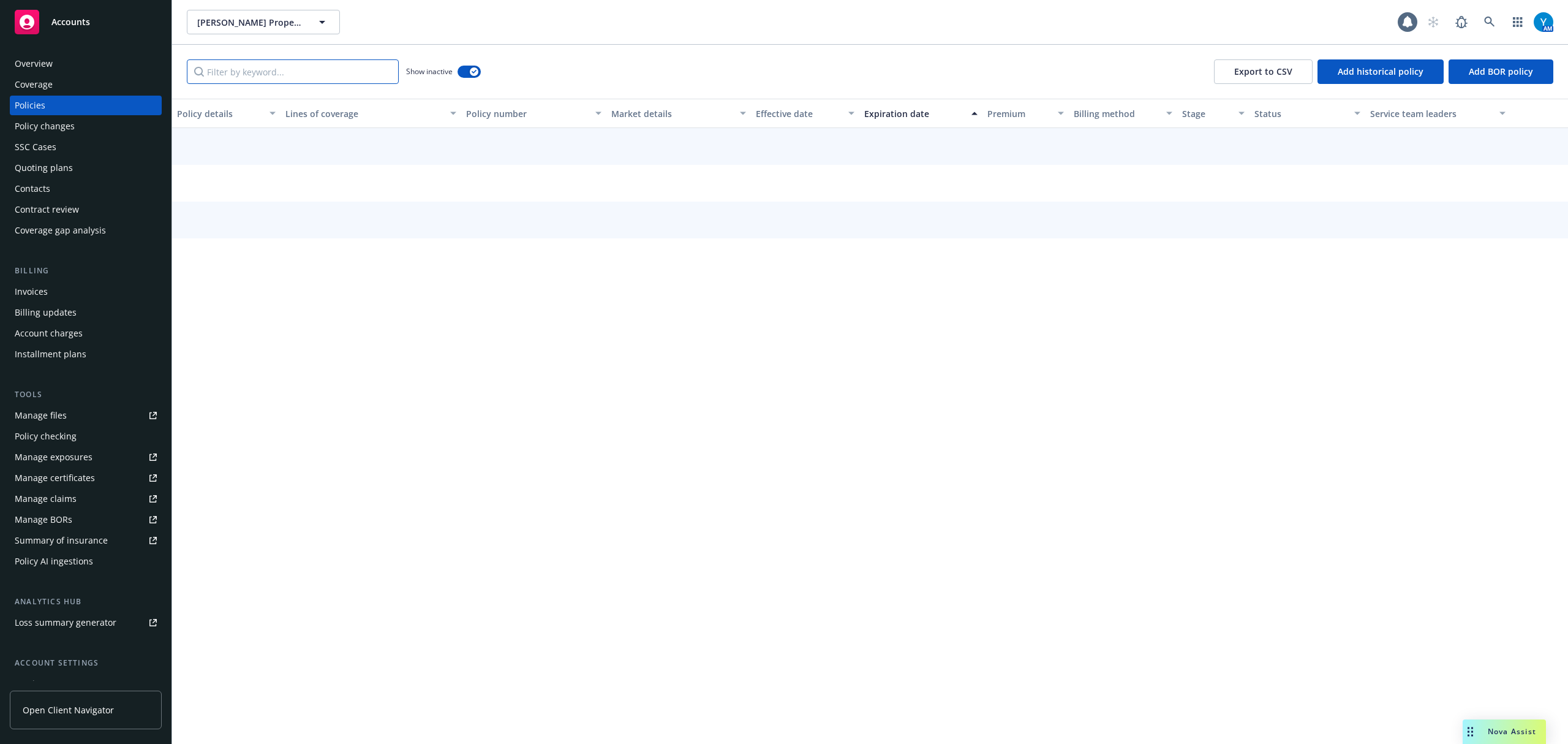
click at [251, 77] on input "Filter by keyword..." at bounding box center [293, 71] width 212 height 24
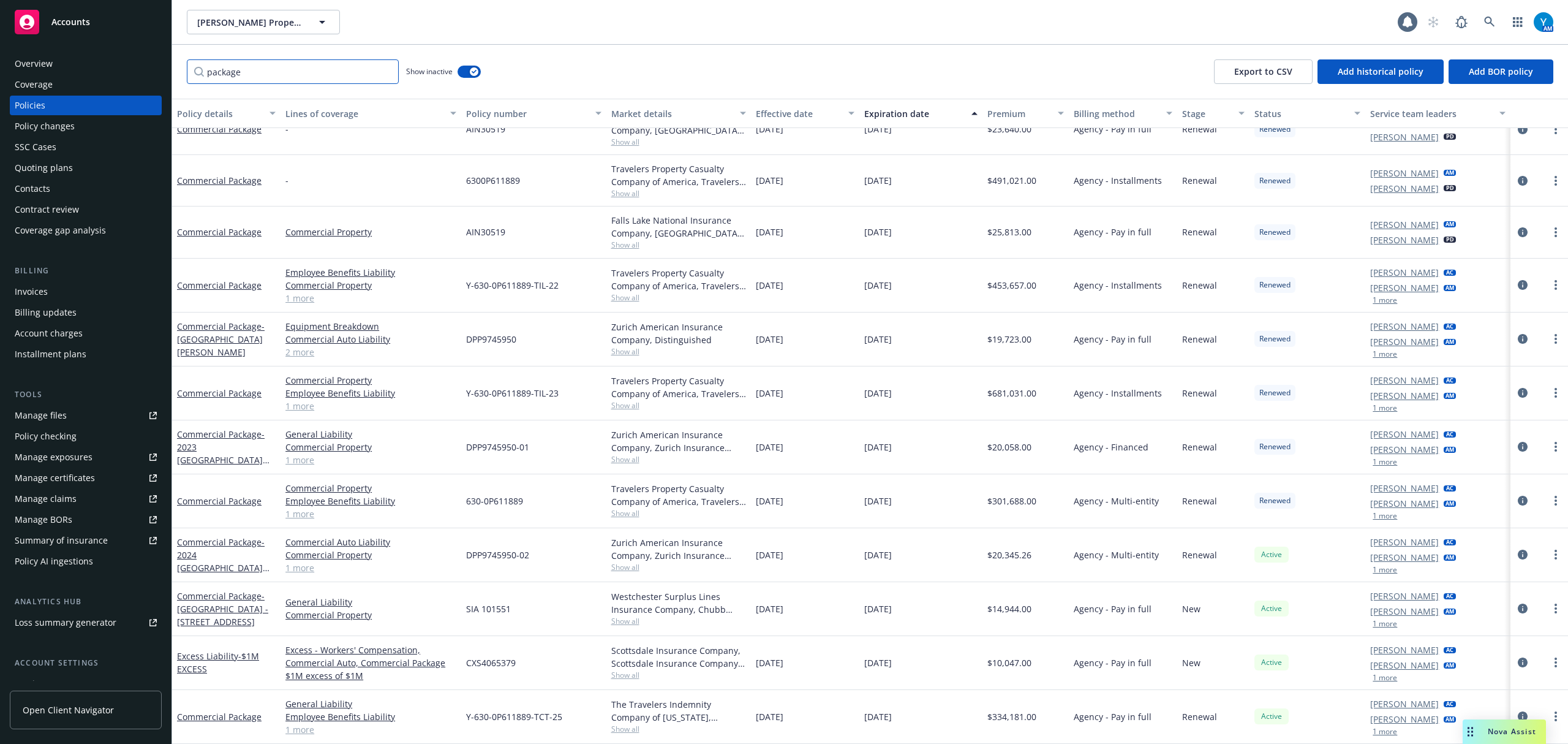
scroll to position [324, 0]
type input "package"
click at [1518, 502] on icon "circleInformation" at bounding box center [1523, 500] width 10 height 10
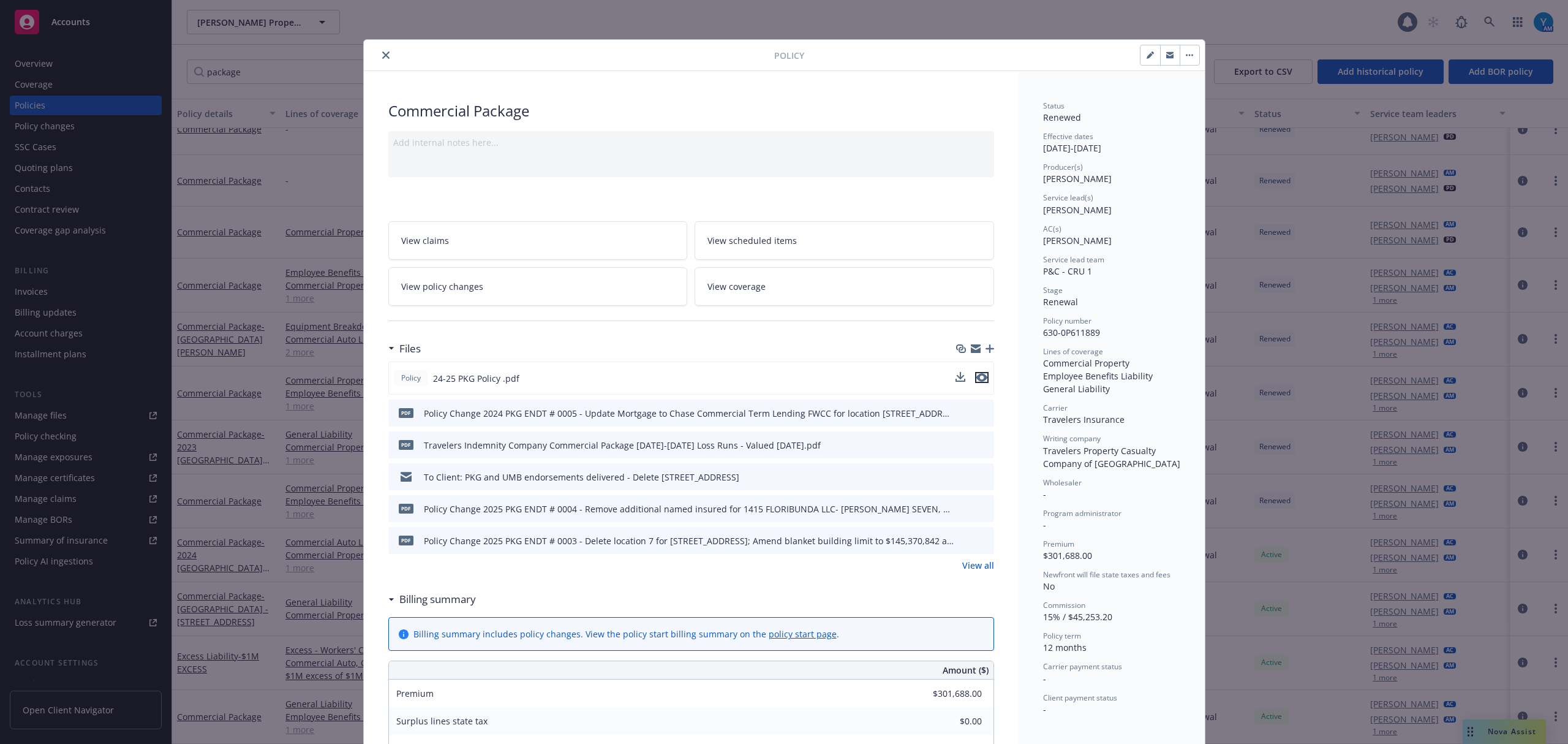
click at [976, 381] on icon "preview file" at bounding box center [982, 377] width 11 height 9
click at [385, 52] on button "close" at bounding box center [386, 55] width 15 height 15
click at [383, 54] on icon "close" at bounding box center [386, 55] width 7 height 7
click at [383, 56] on icon "close" at bounding box center [386, 55] width 7 height 7
click at [311, 45] on div "Policy Commercial Package Add internal notes here... View claims View scheduled…" at bounding box center [784, 372] width 1568 height 744
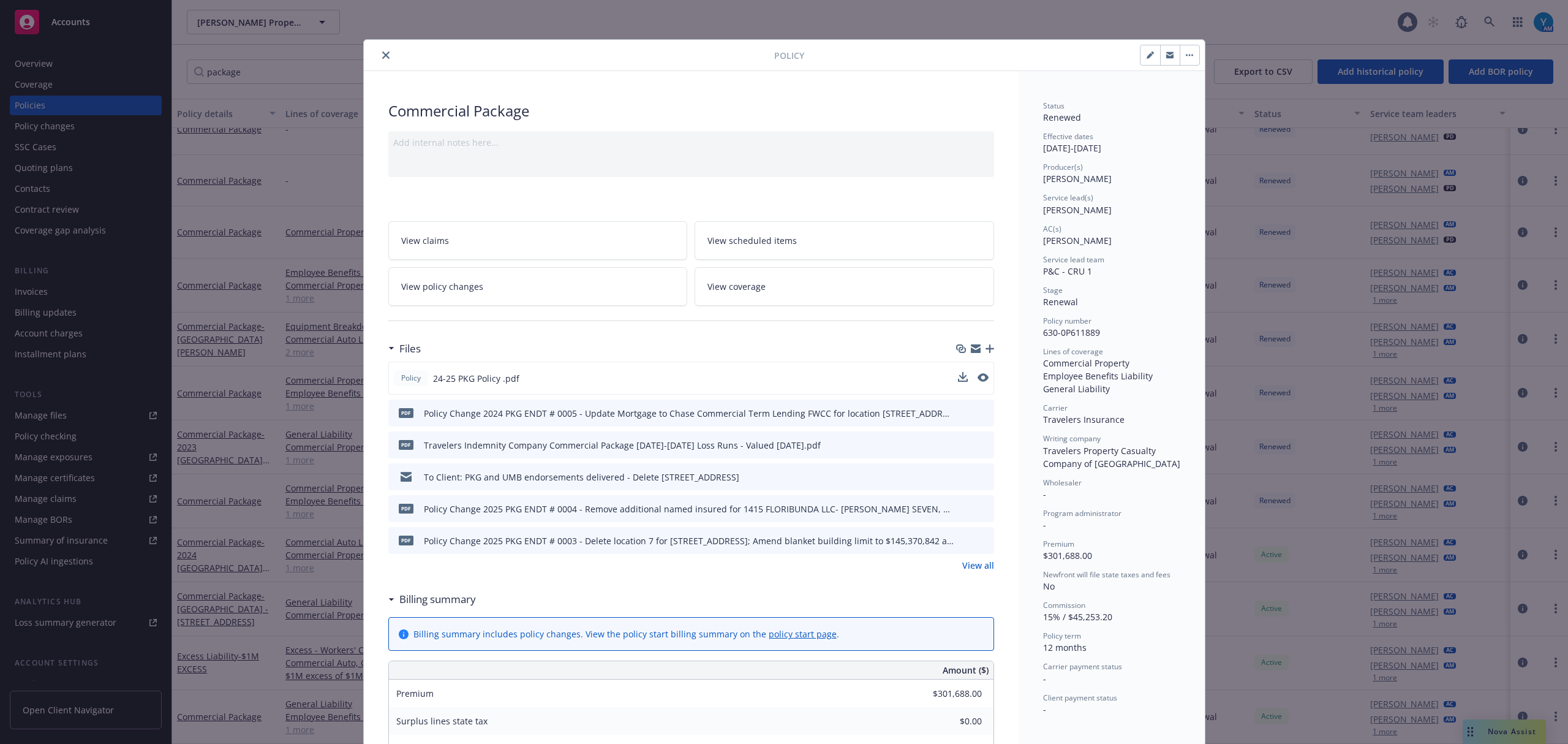
click at [383, 56] on icon "close" at bounding box center [386, 55] width 7 height 7
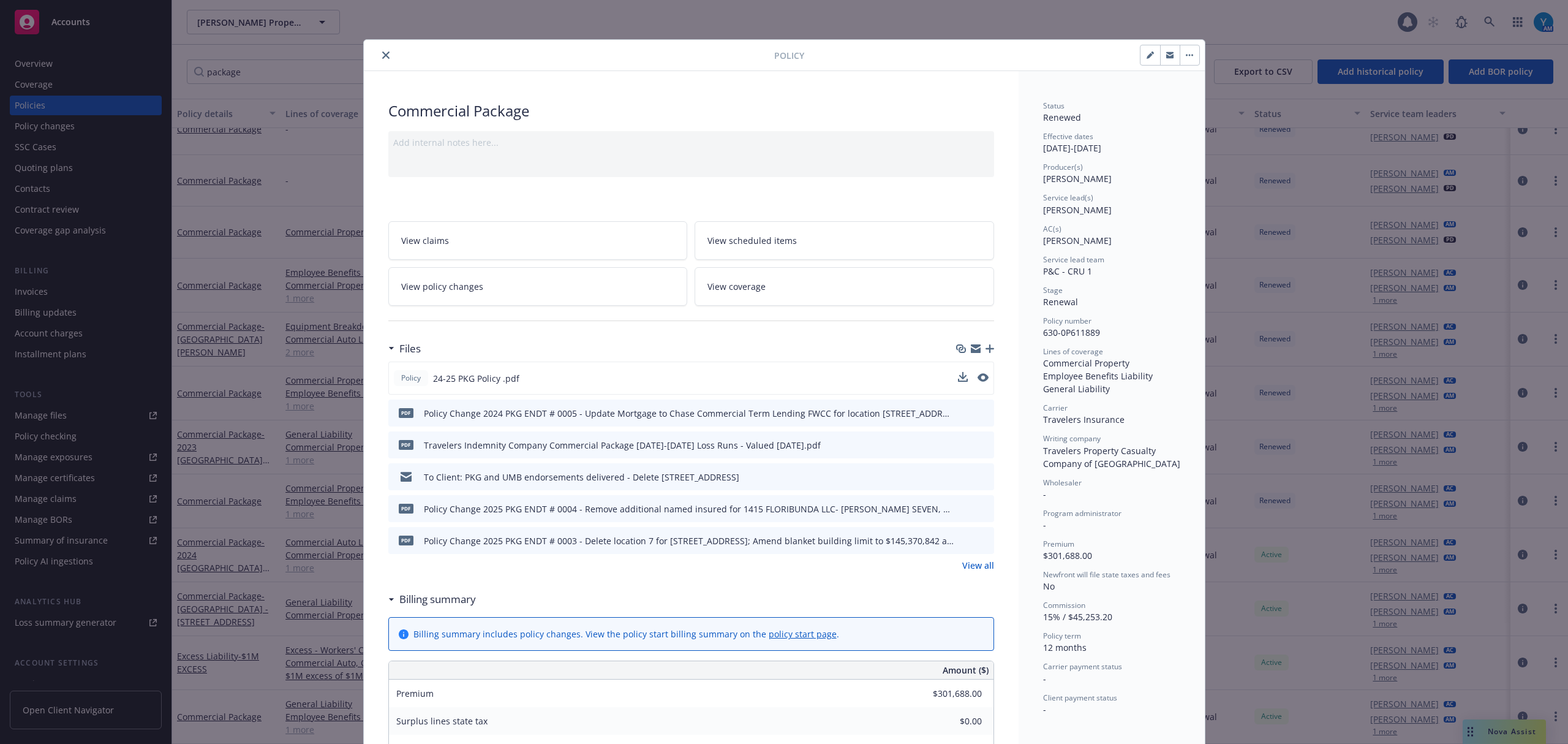
click at [383, 56] on icon "close" at bounding box center [386, 55] width 7 height 7
click at [999, 20] on div "Windy Hill Property Ventures, LLC Windy Hill Property Ventures, LLC" at bounding box center [792, 22] width 1211 height 24
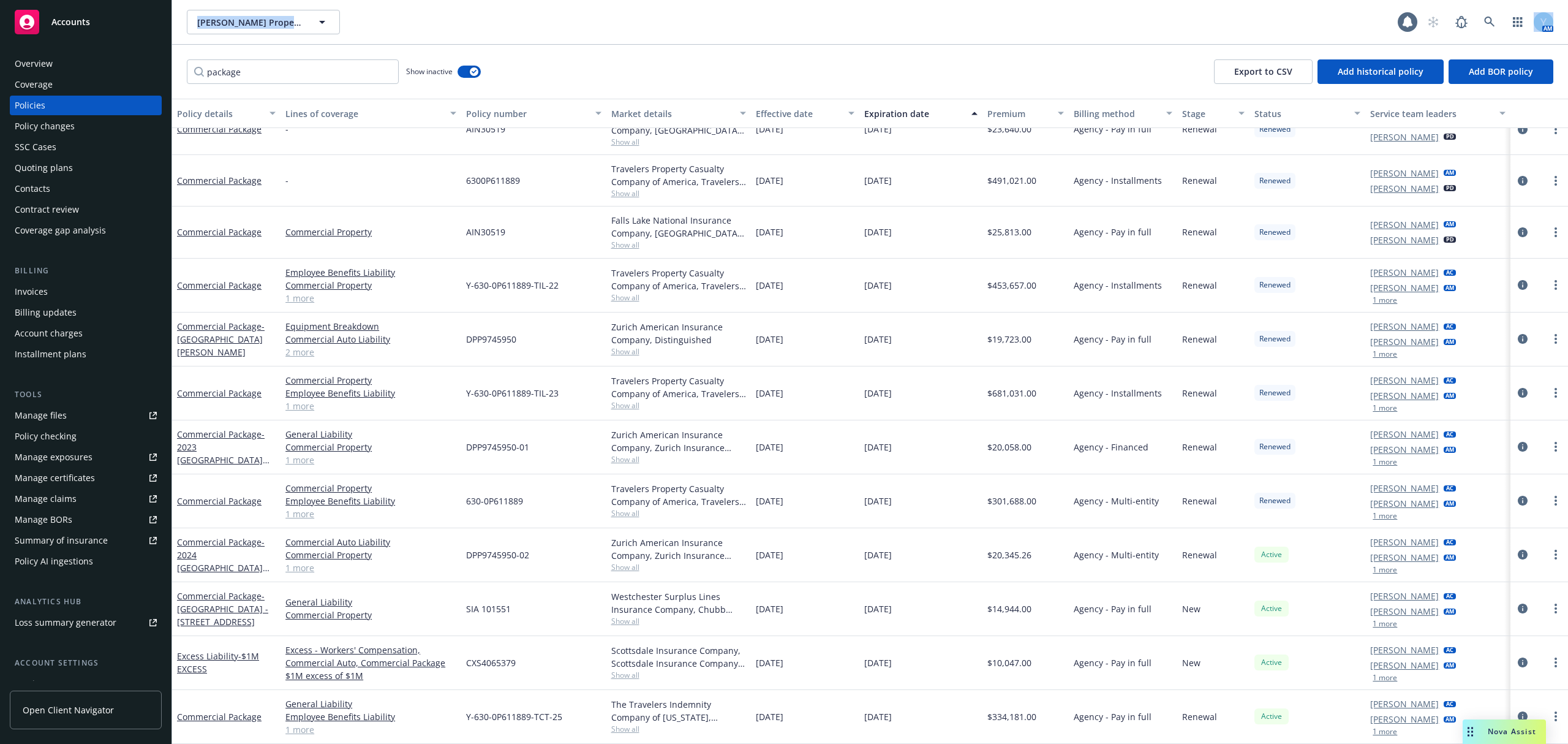
click at [999, 20] on div "Windy Hill Property Ventures, LLC Windy Hill Property Ventures, LLC" at bounding box center [792, 22] width 1211 height 24
click at [475, 70] on icon "button" at bounding box center [474, 72] width 5 height 4
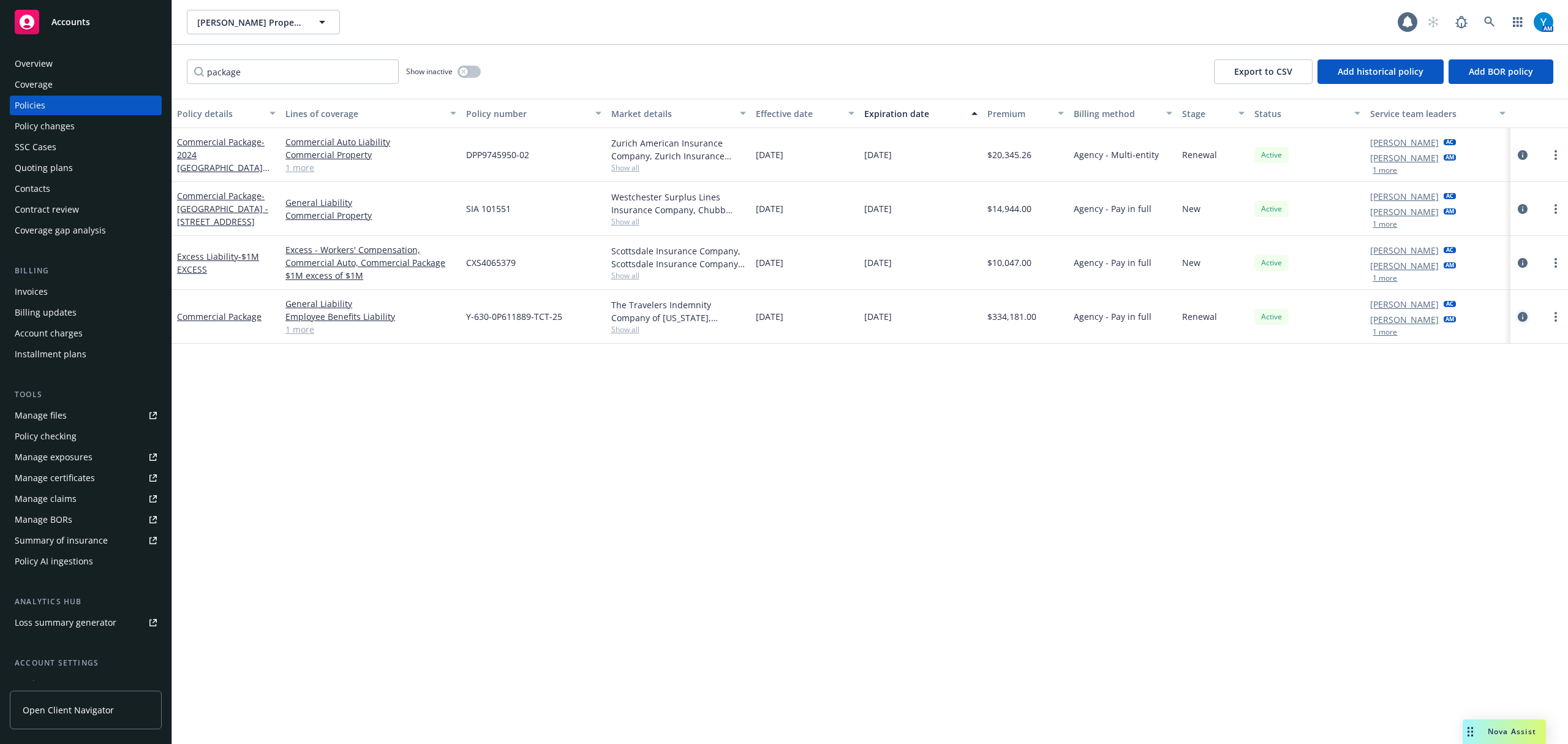
click at [1522, 315] on icon "circleInformation" at bounding box center [1523, 316] width 10 height 10
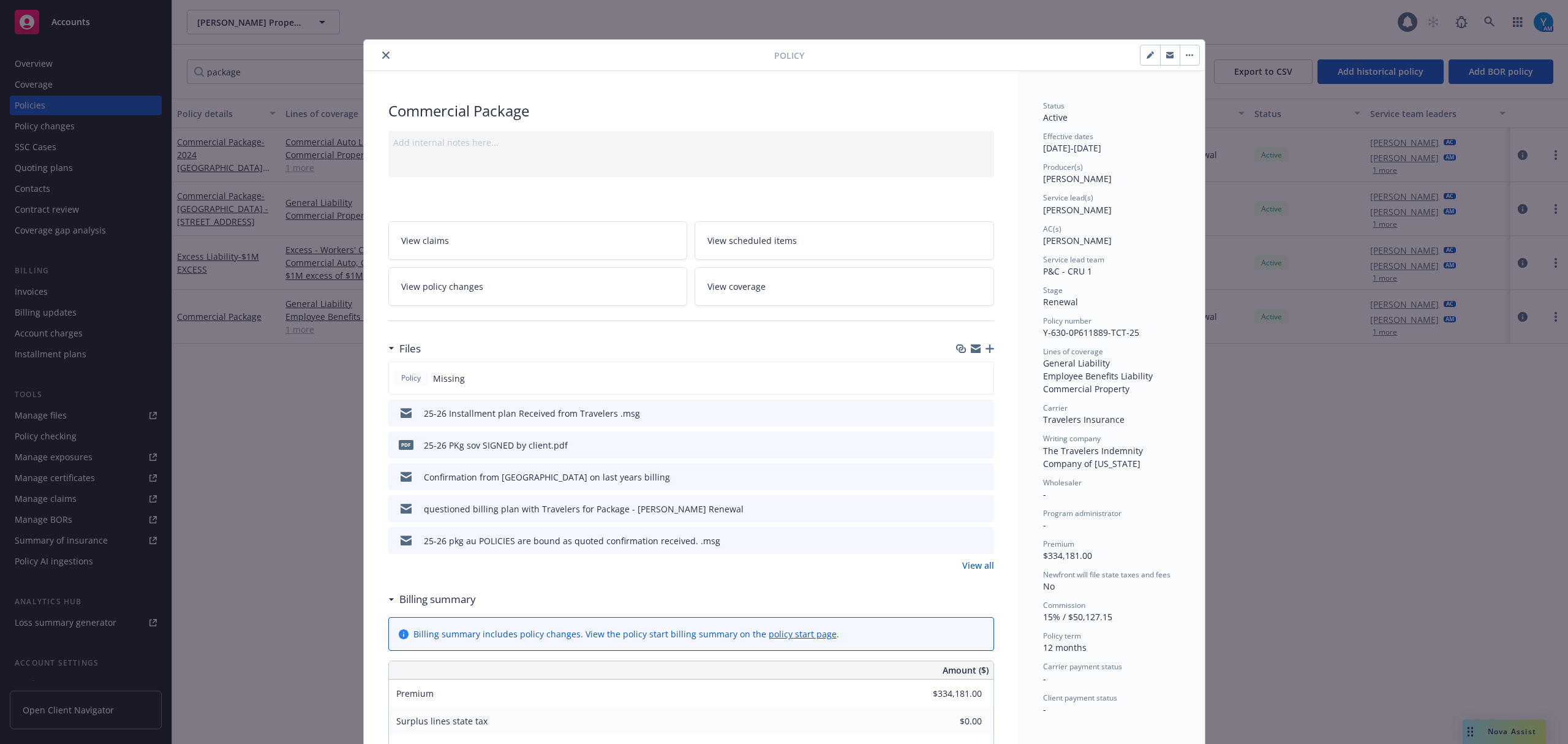
click at [980, 562] on link "View all" at bounding box center [978, 565] width 32 height 13
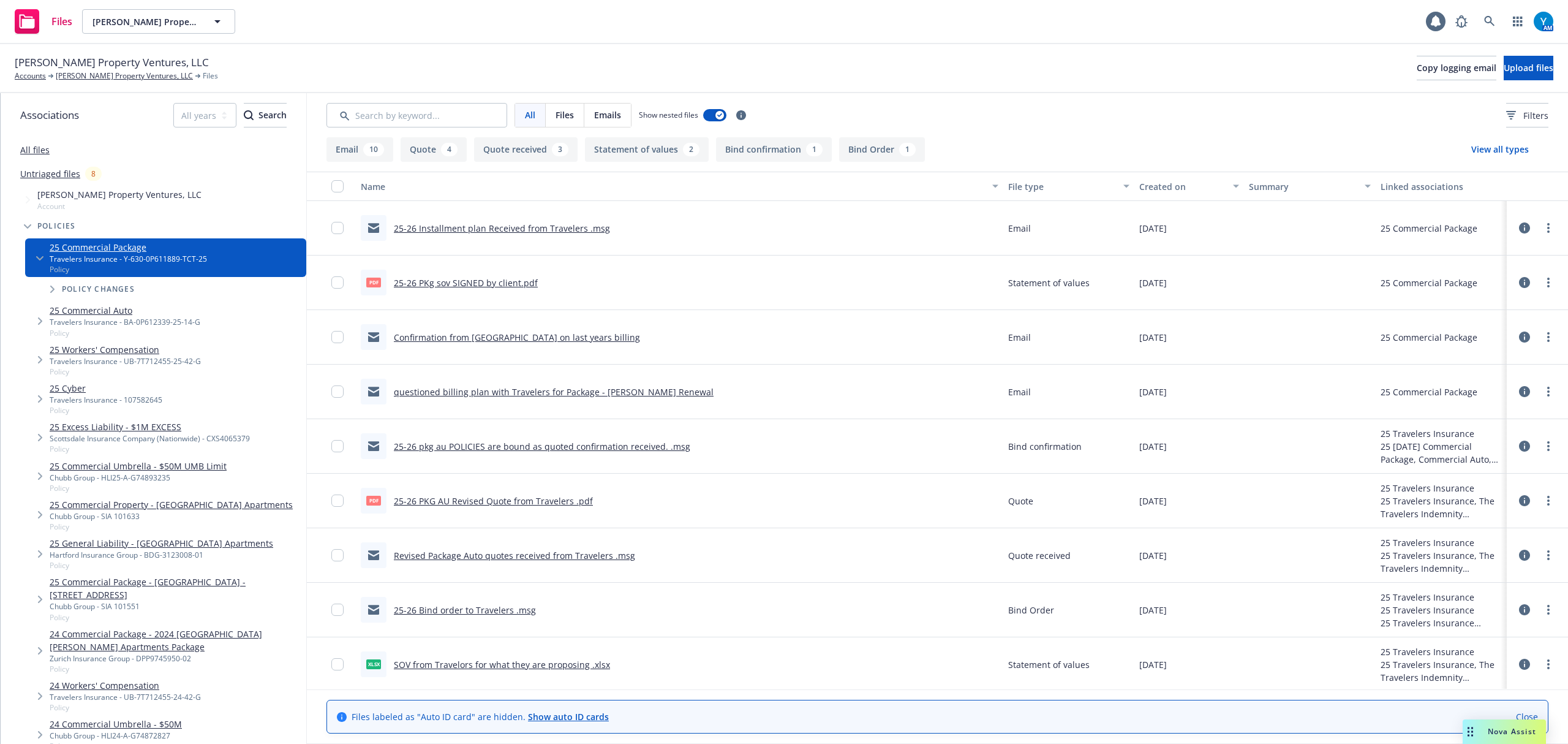
scroll to position [245, 0]
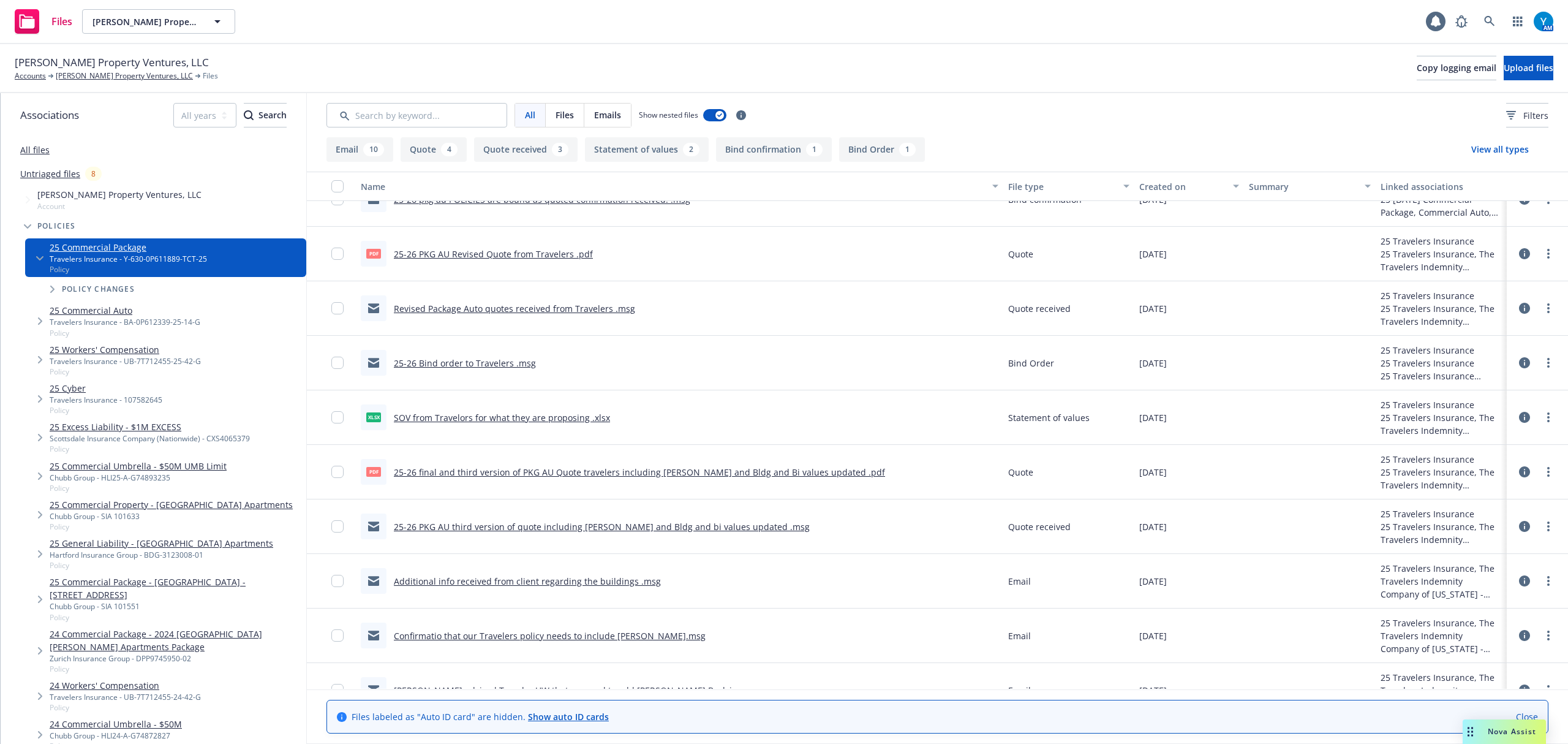
click at [521, 420] on link "SOV from Travelors for what they are proposing .xlsx" at bounding box center [502, 418] width 216 height 12
drag, startPoint x: 934, startPoint y: 108, endPoint x: 930, endPoint y: 126, distance: 18.4
click at [934, 108] on div "All Files Emails Show nested files Filters" at bounding box center [937, 115] width 1222 height 24
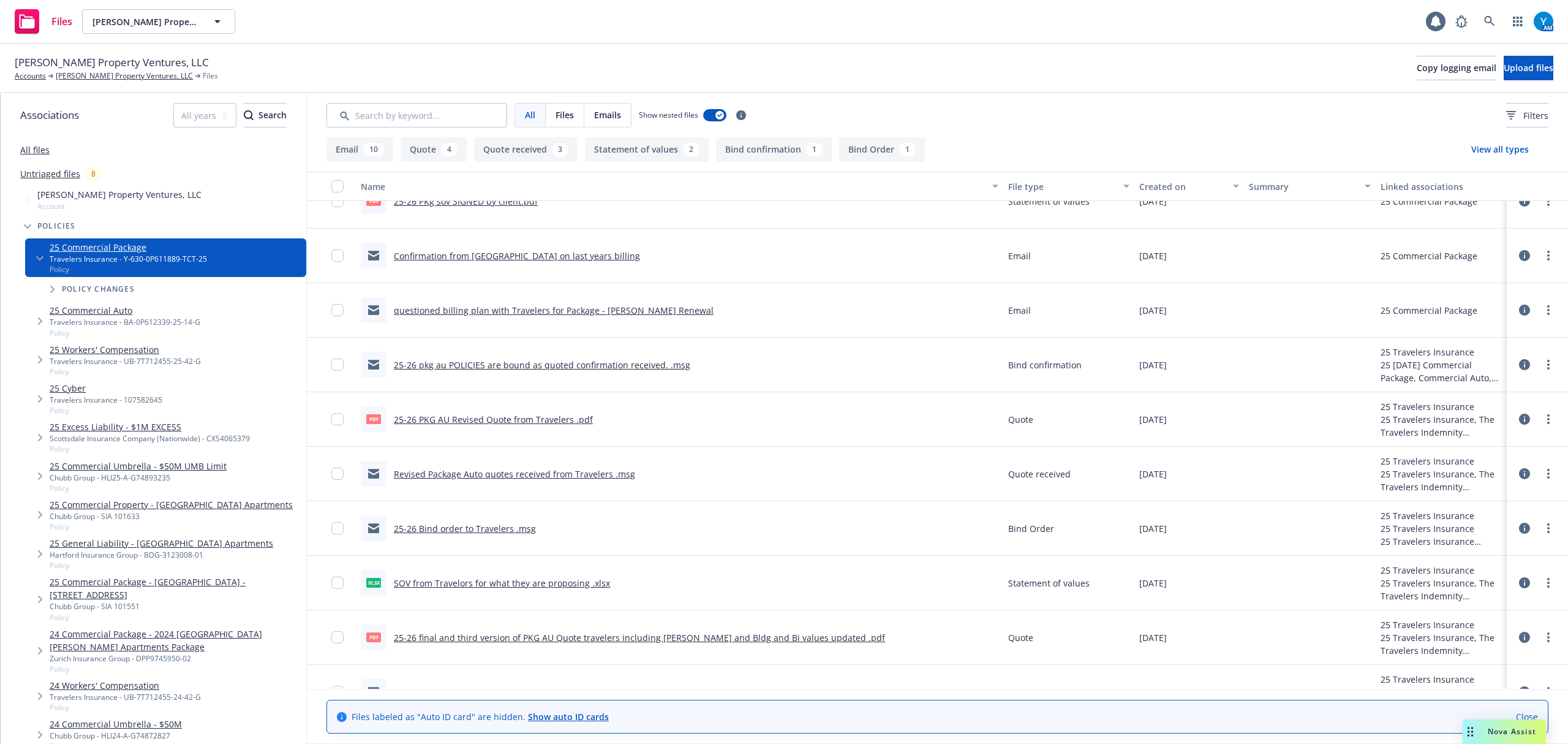
scroll to position [0, 0]
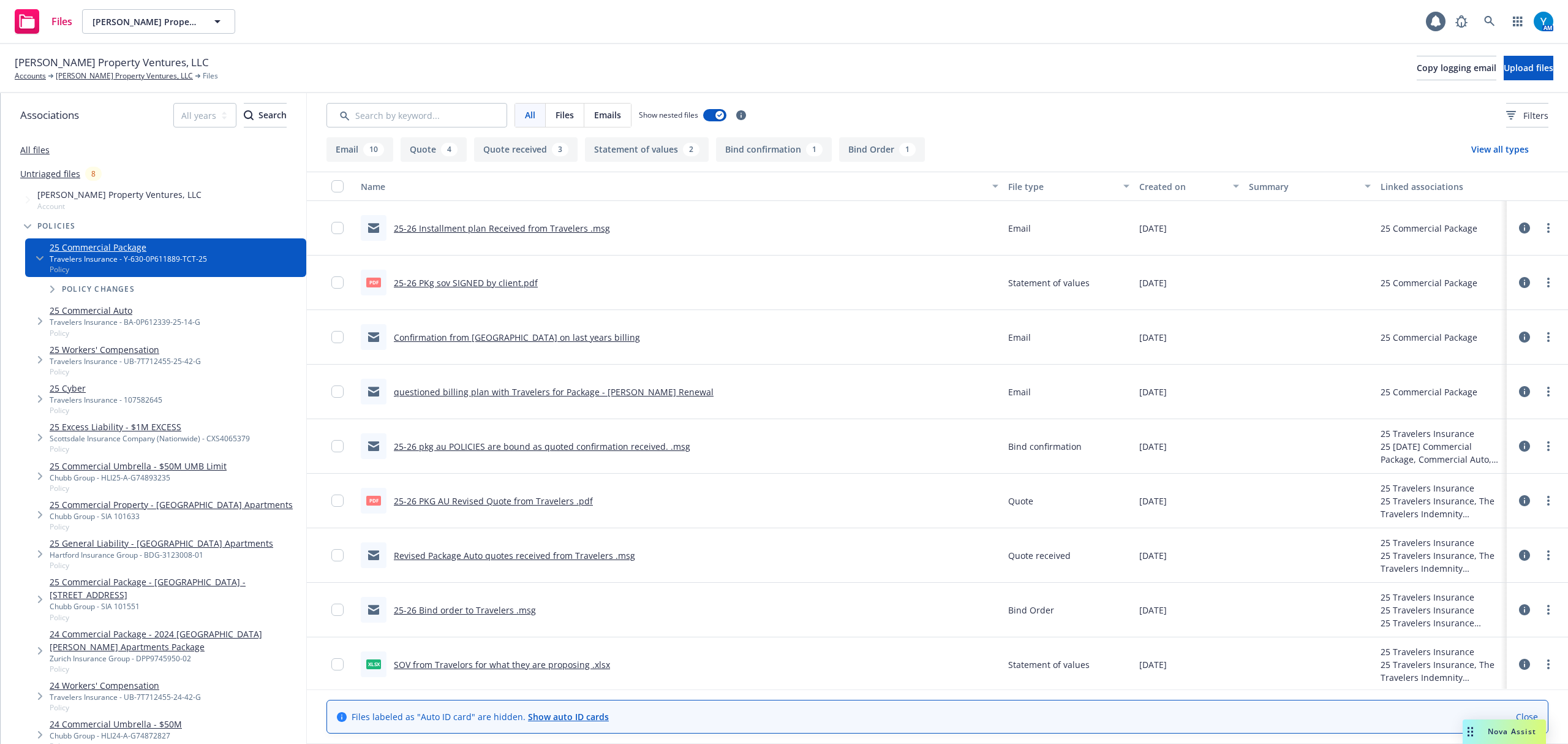
click at [473, 280] on link "25-26 PKg sov SIGNED by client.pdf" at bounding box center [466, 283] width 144 height 12
